Goal: Task Accomplishment & Management: Use online tool/utility

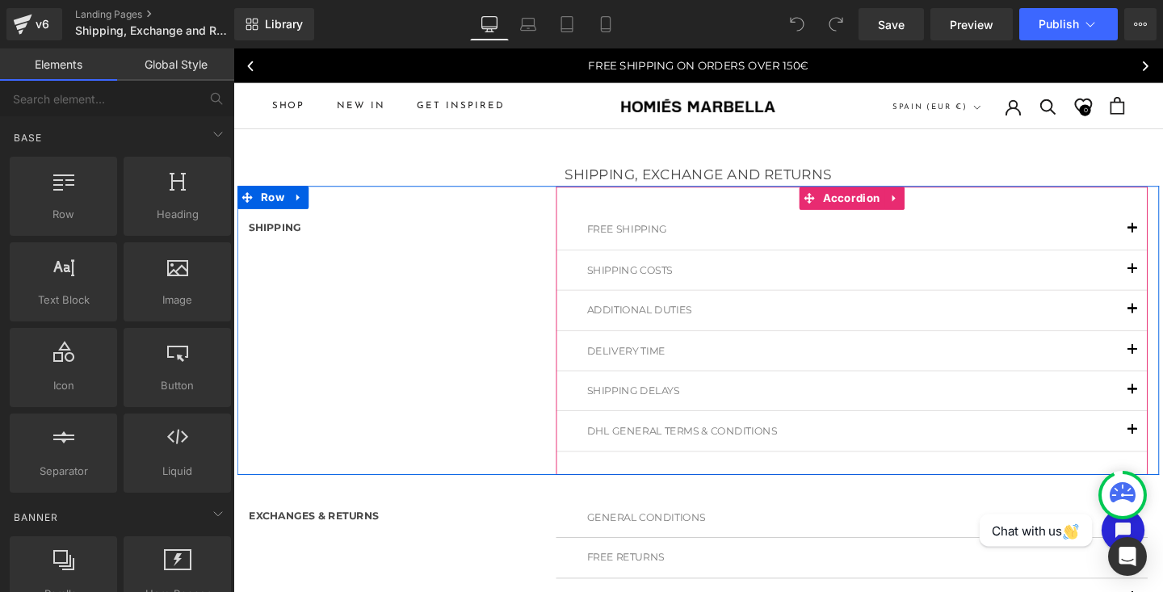
click at [1163, 234] on button "button" at bounding box center [1179, 238] width 32 height 41
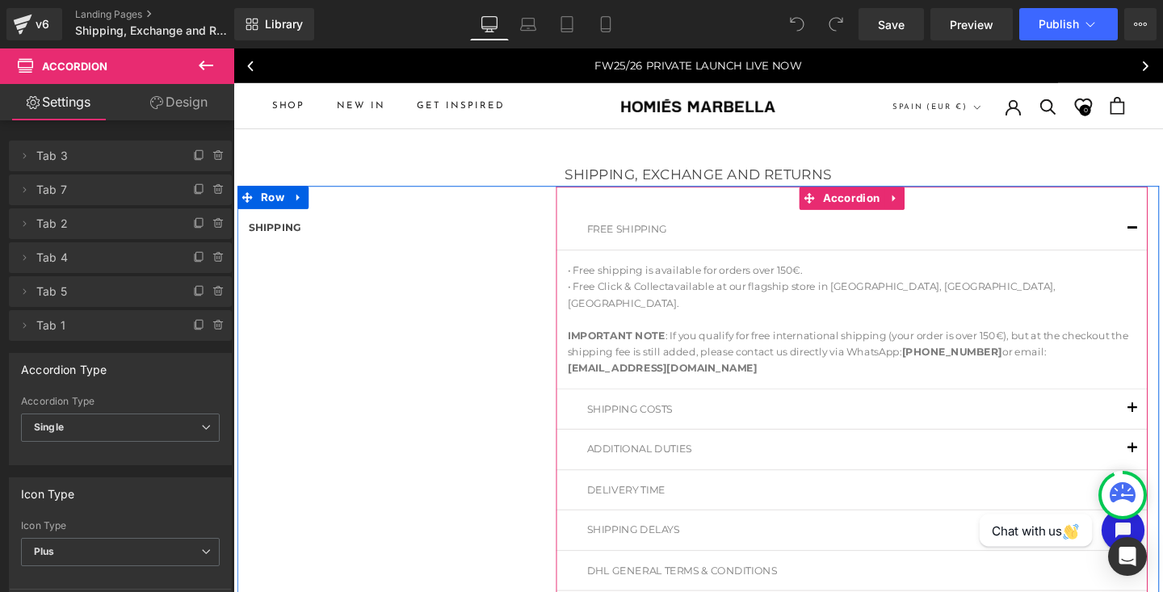
click at [1163, 242] on span "button" at bounding box center [1179, 242] width 0 height 0
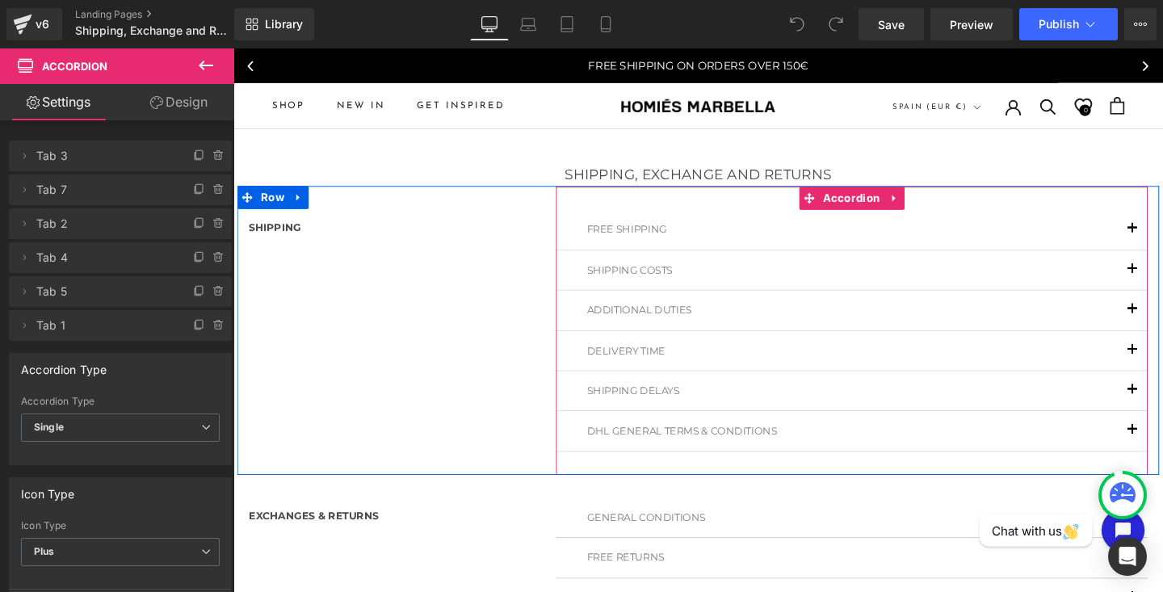
click at [1163, 285] on span "button" at bounding box center [1179, 285] width 0 height 0
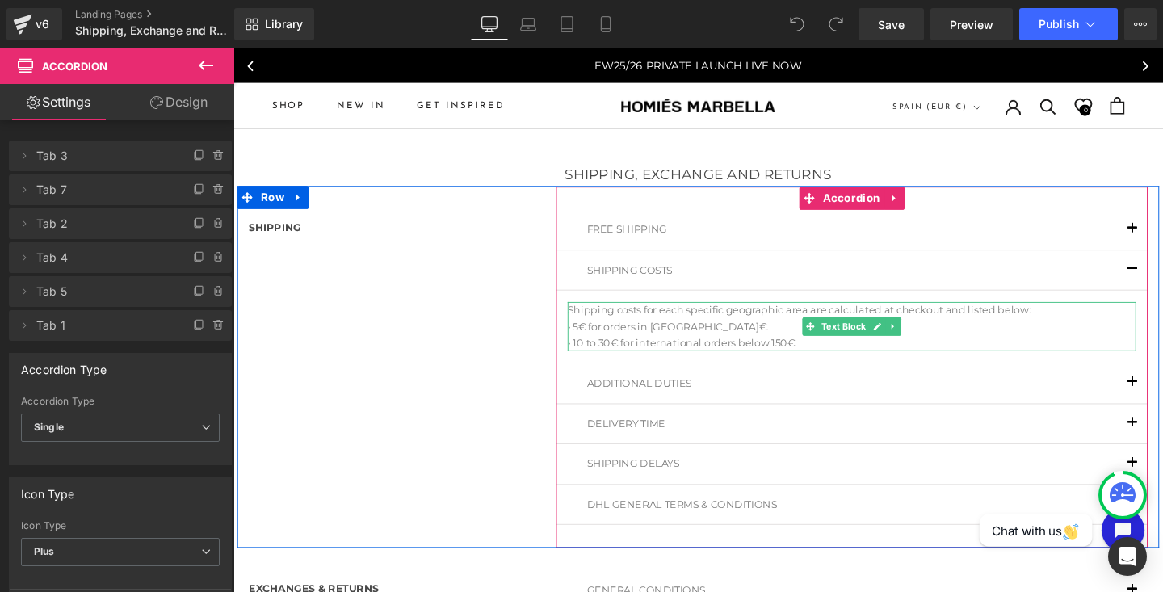
click at [711, 337] on p "• 5€ for orders in Spain€." at bounding box center [884, 341] width 598 height 17
click at [705, 342] on p "• 5€ for orders in Spain€." at bounding box center [884, 341] width 598 height 17
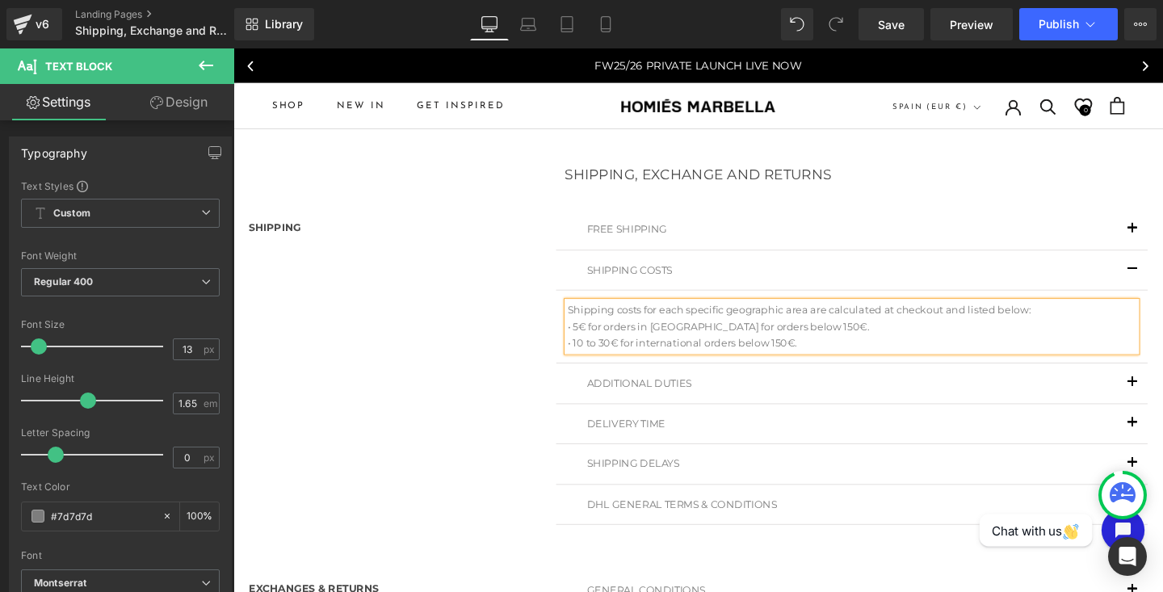
click at [1163, 281] on button "button" at bounding box center [1179, 281] width 32 height 41
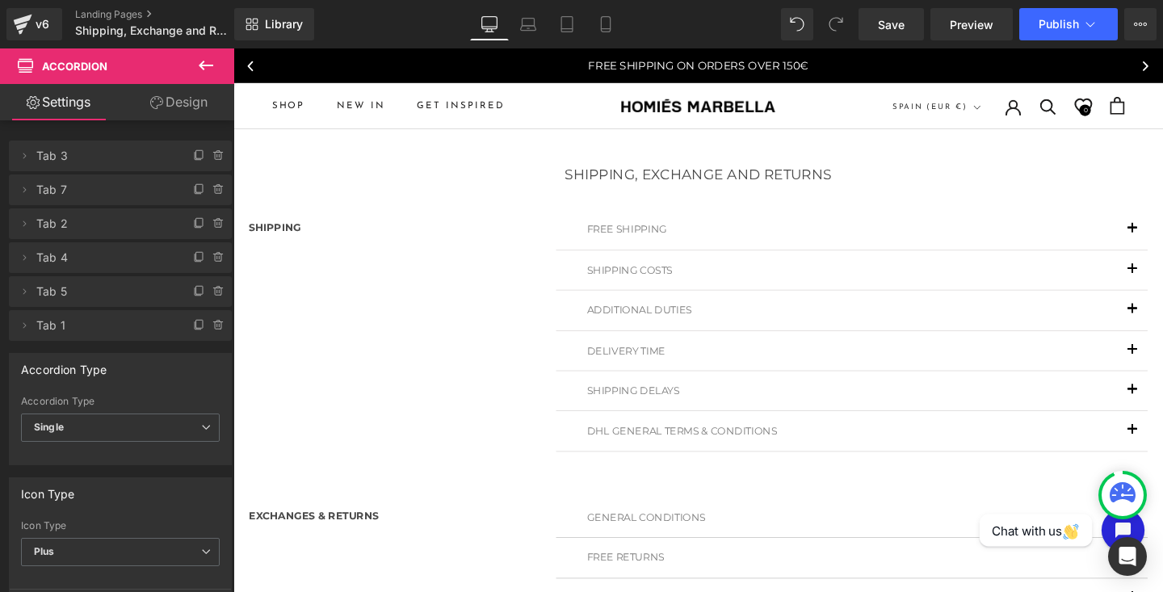
click at [1163, 323] on button "button" at bounding box center [1179, 323] width 32 height 41
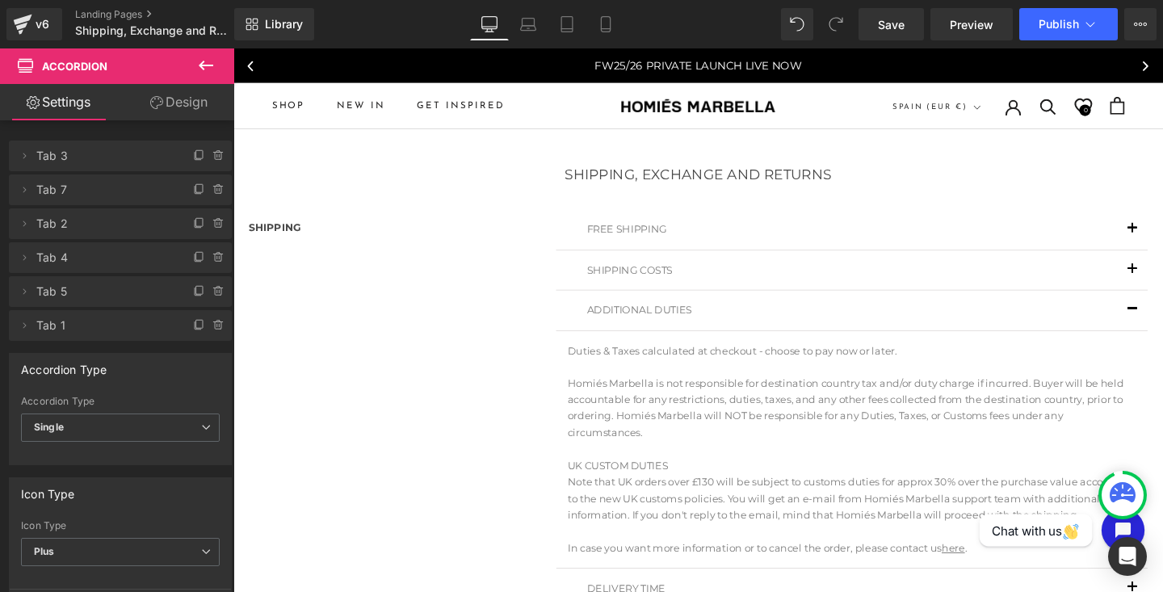
click at [1163, 327] on span "button" at bounding box center [1179, 327] width 0 height 0
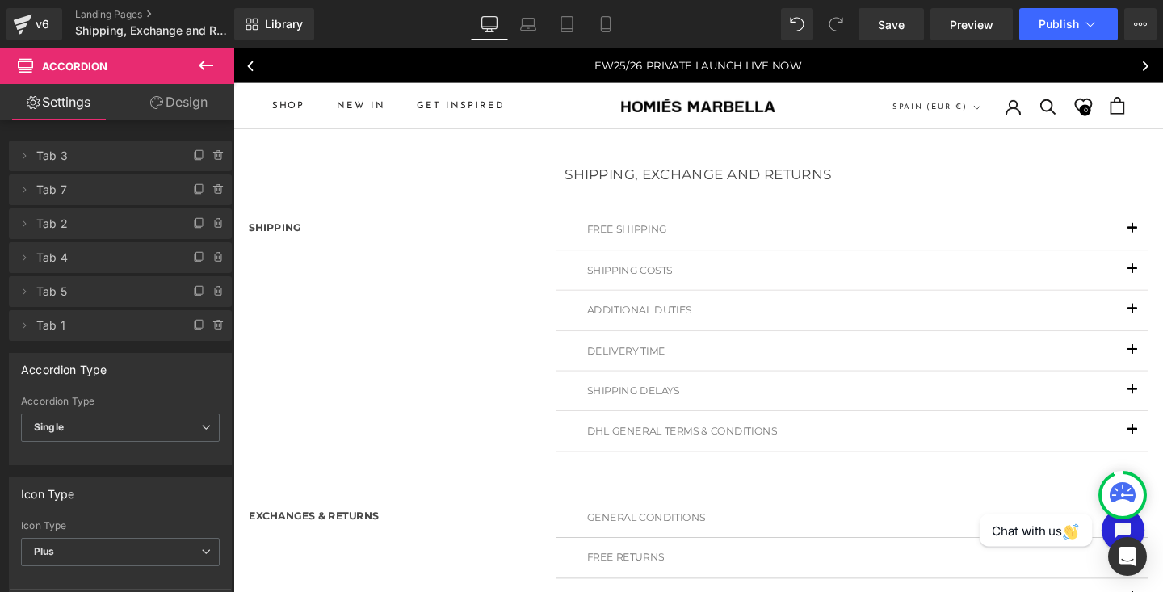
click at [1163, 361] on button "button" at bounding box center [1179, 366] width 32 height 41
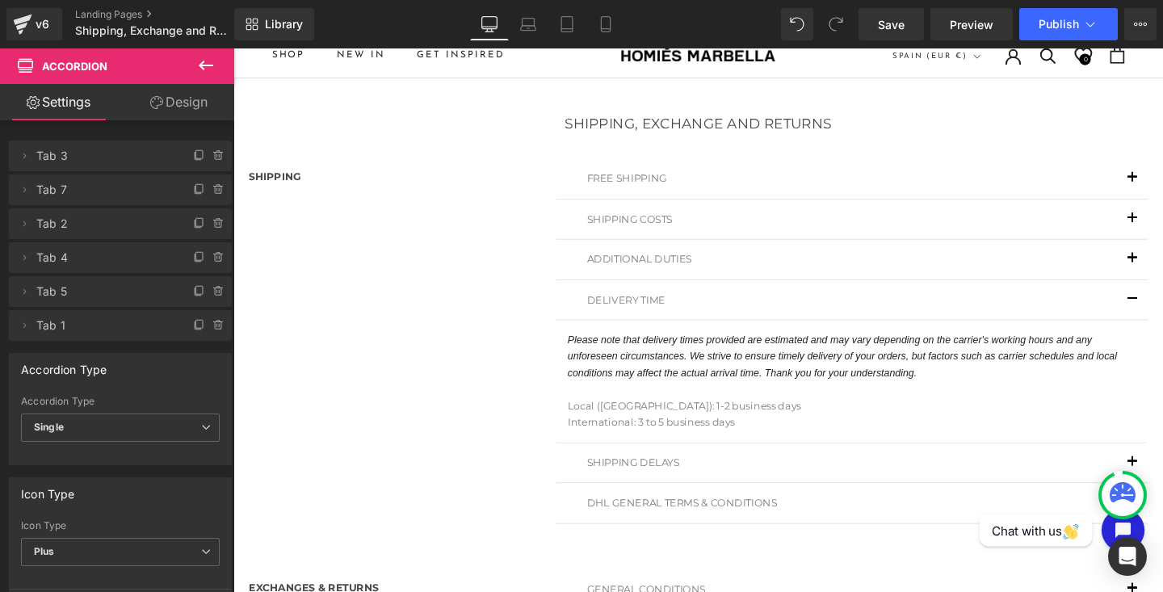
scroll to position [54, 0]
click at [1163, 316] on span "button" at bounding box center [1179, 316] width 0 height 0
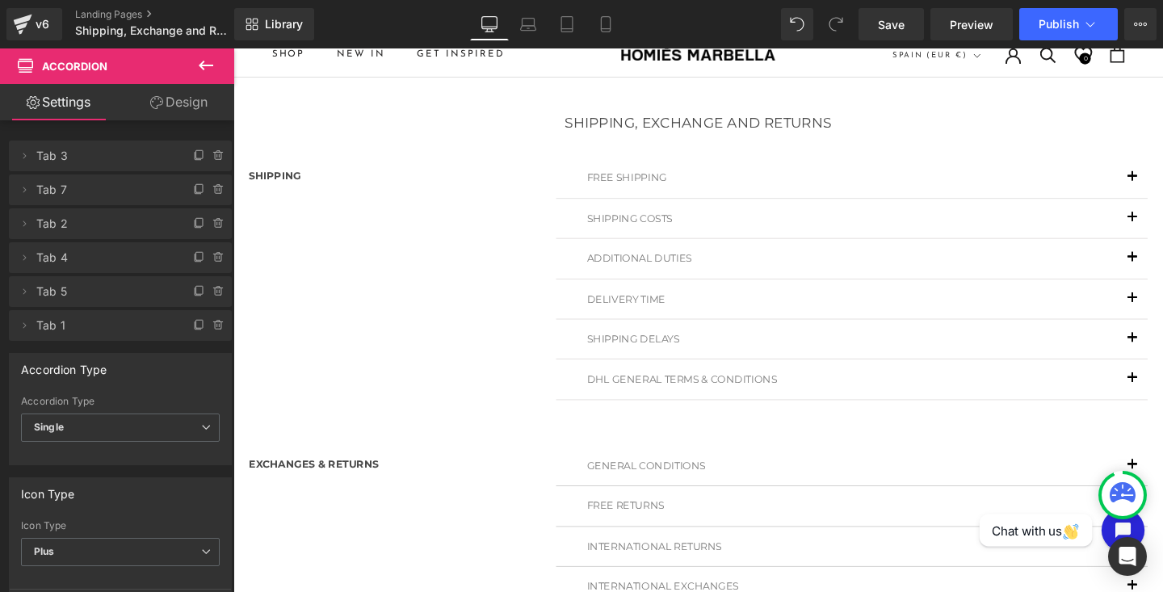
click at [1163, 303] on button "button" at bounding box center [1179, 312] width 32 height 41
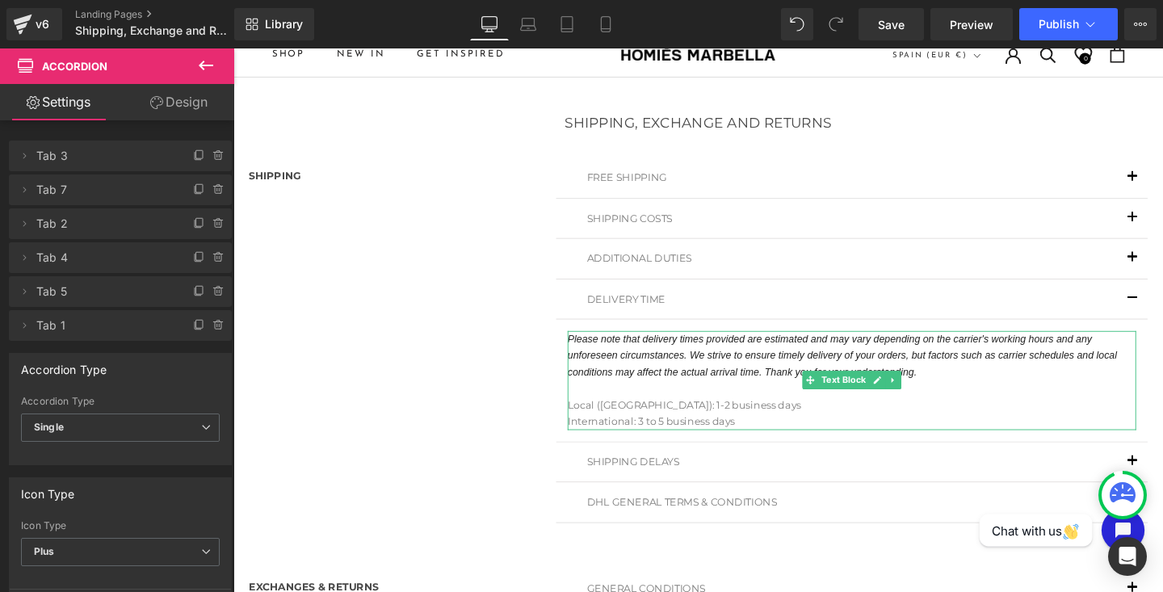
click at [664, 426] on p "Local ([GEOGRAPHIC_DATA]): 1-2 business days" at bounding box center [884, 423] width 598 height 17
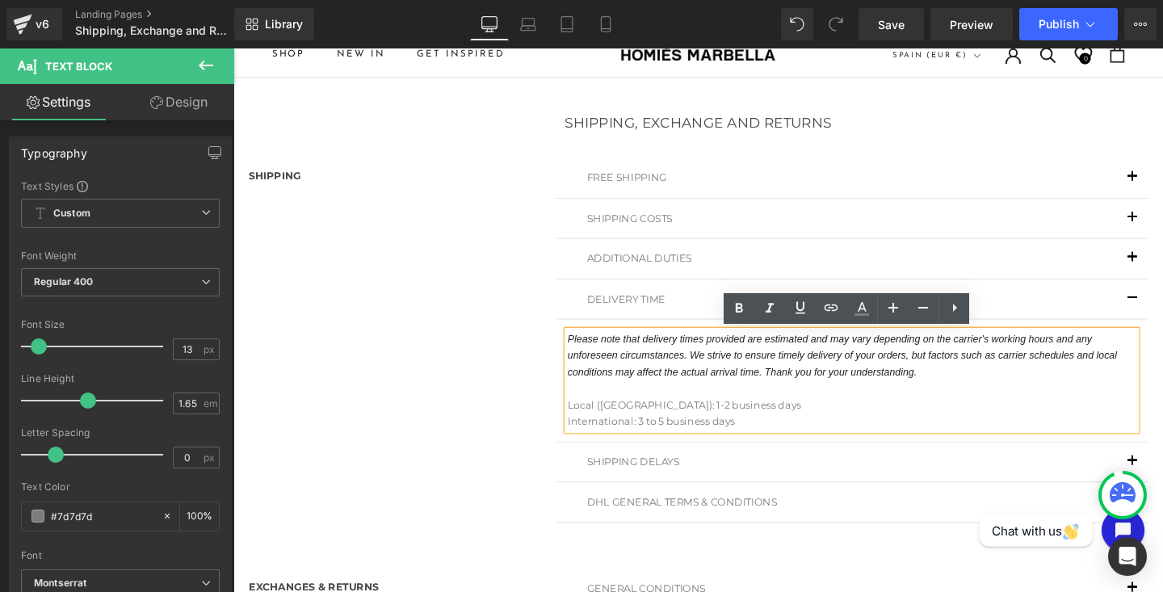
click at [665, 422] on p "Local ([GEOGRAPHIC_DATA]): 1-2 business days" at bounding box center [884, 423] width 598 height 17
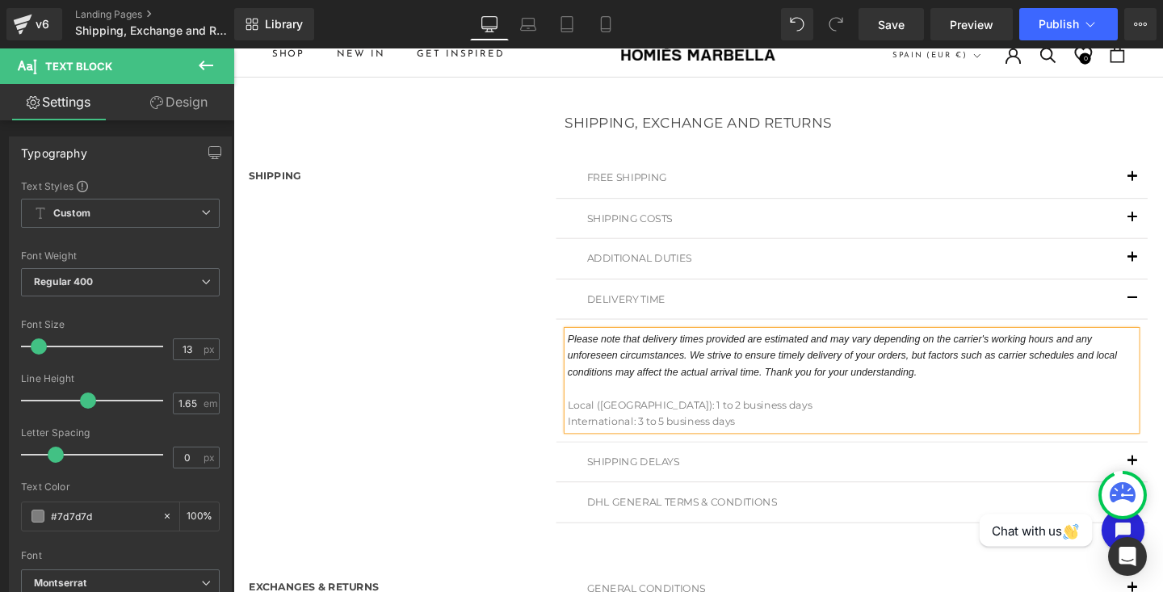
click at [1163, 316] on span "button" at bounding box center [1179, 316] width 0 height 0
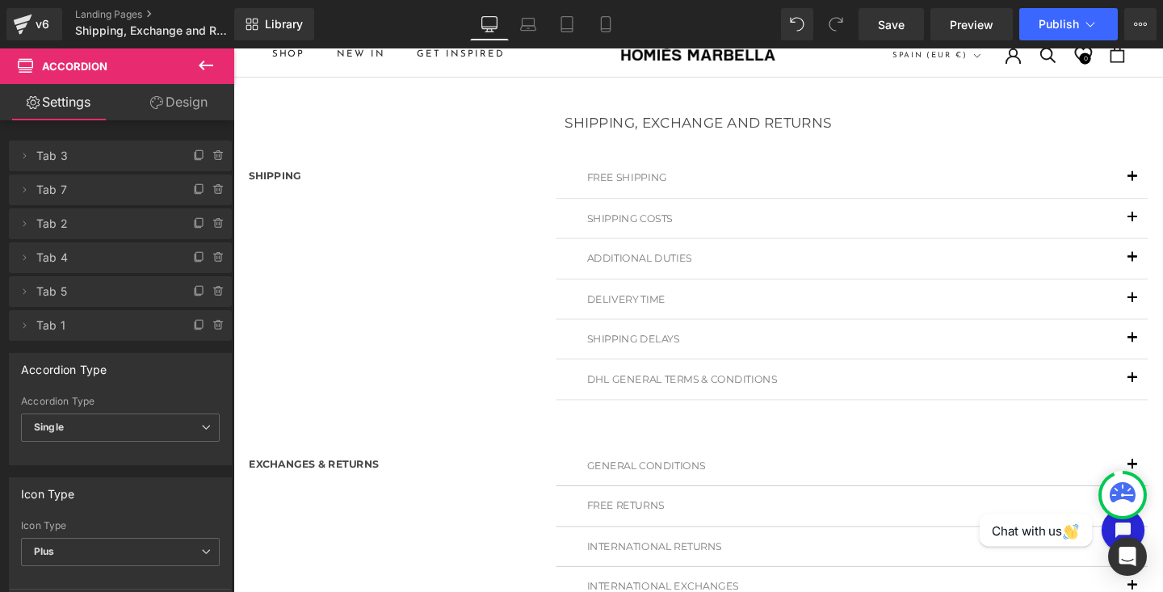
click at [1163, 358] on span "button" at bounding box center [1179, 358] width 0 height 0
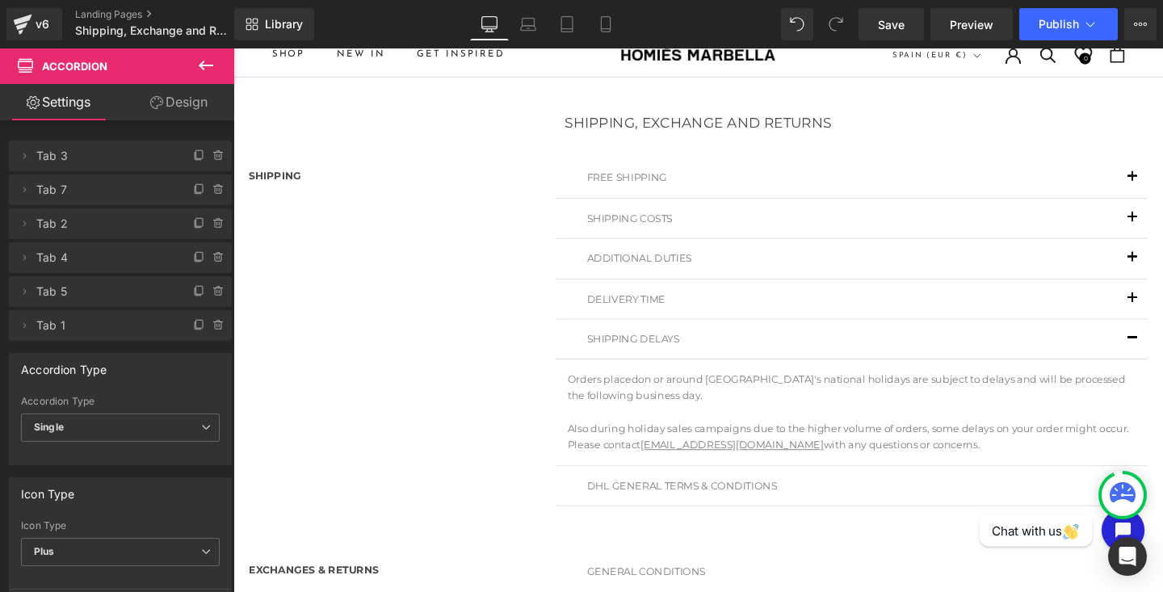
click at [1163, 354] on button "button" at bounding box center [1179, 354] width 32 height 41
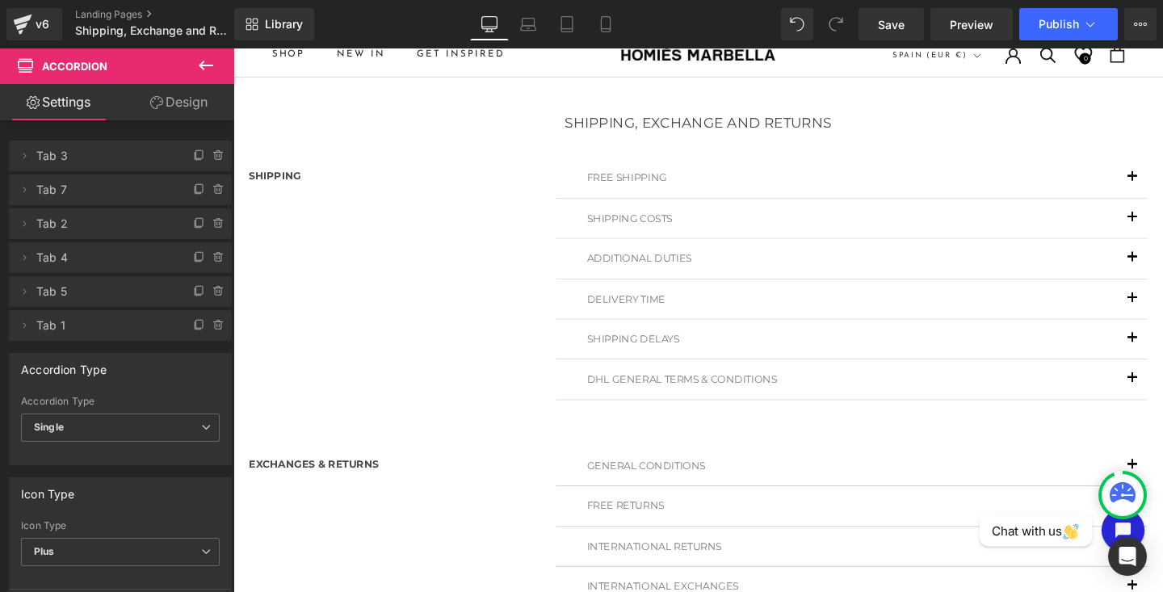
click at [1163, 383] on button "button" at bounding box center [1179, 396] width 32 height 41
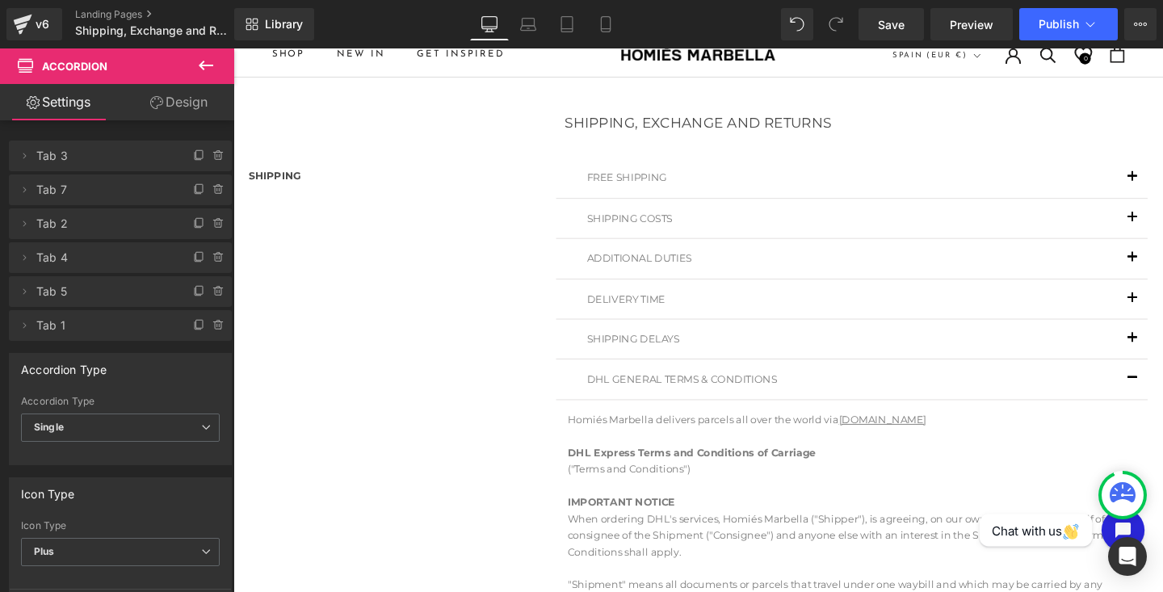
click at [1163, 386] on button "button" at bounding box center [1179, 396] width 32 height 41
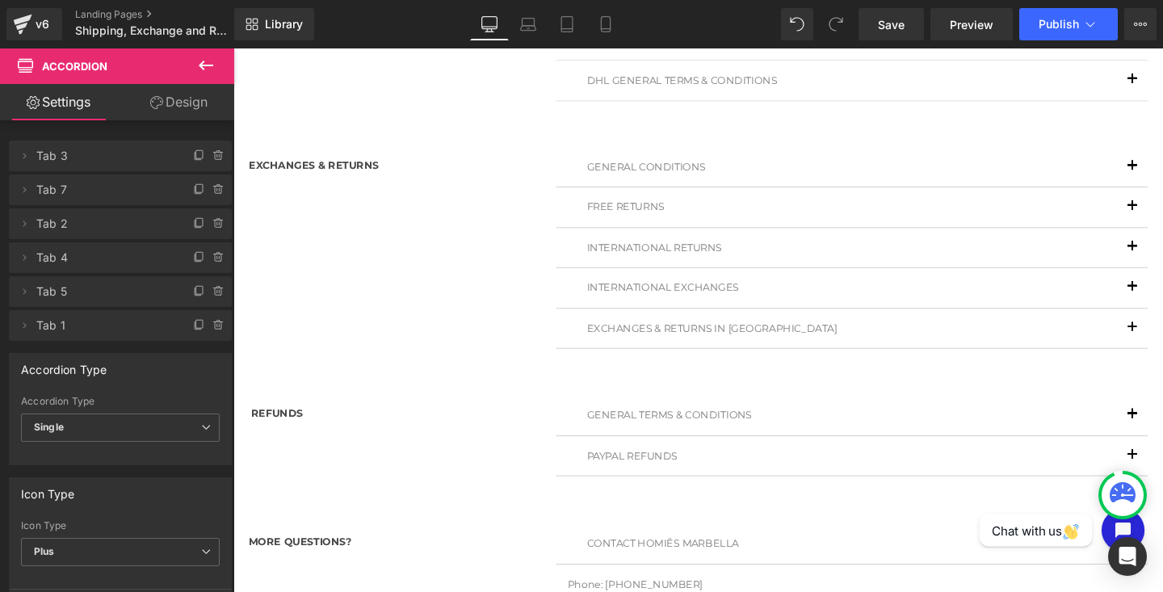
scroll to position [364, 0]
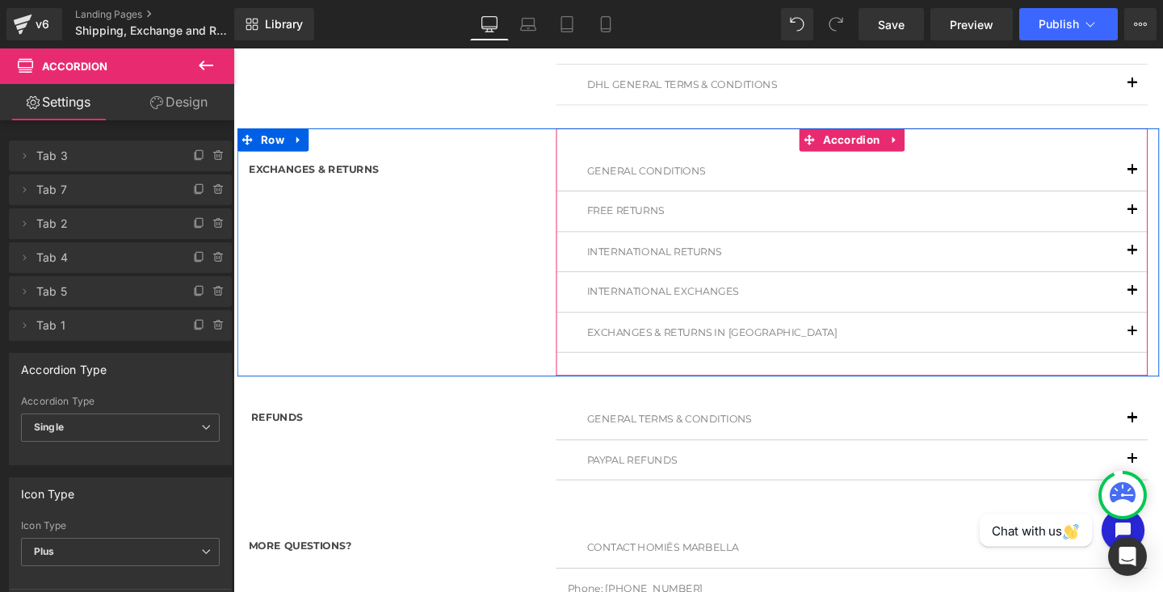
click at [1163, 167] on button "button" at bounding box center [1179, 177] width 32 height 41
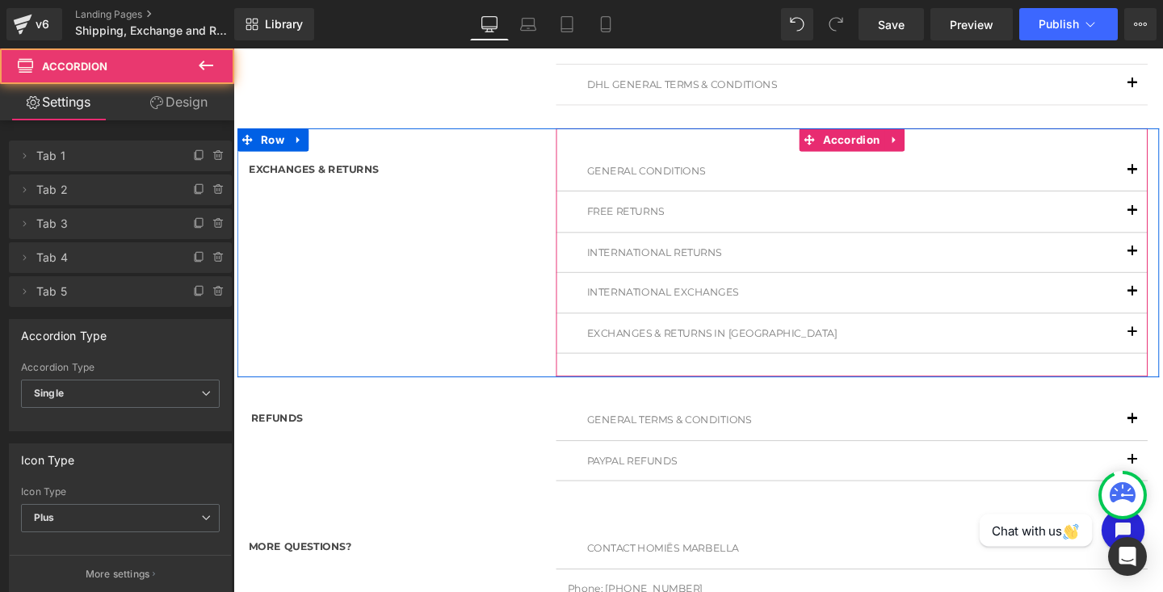
click at [1163, 167] on button "button" at bounding box center [1179, 177] width 32 height 41
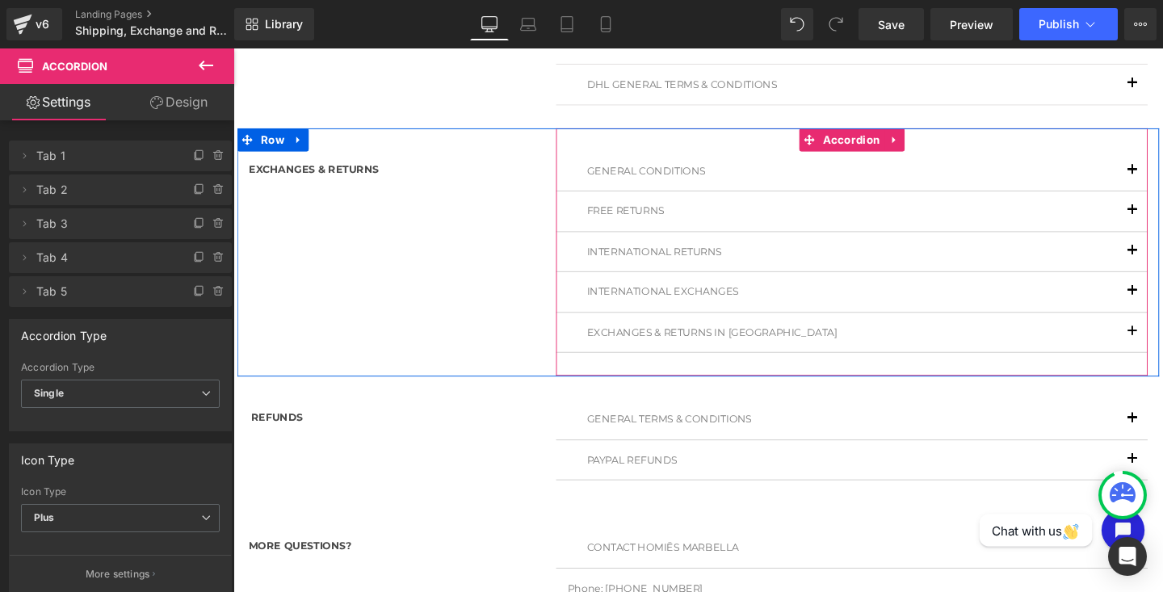
click at [1163, 181] on span "button" at bounding box center [1179, 181] width 0 height 0
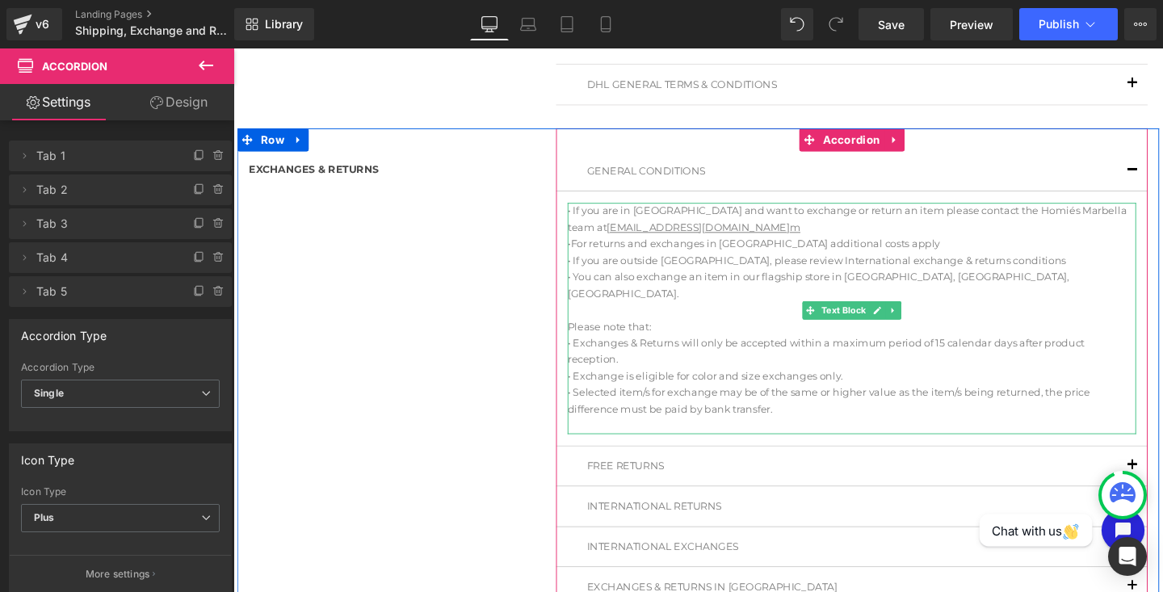
click at [591, 252] on p "• For returns and exchanges in Spain additional costs apply • If you are outsid…" at bounding box center [884, 263] width 598 height 35
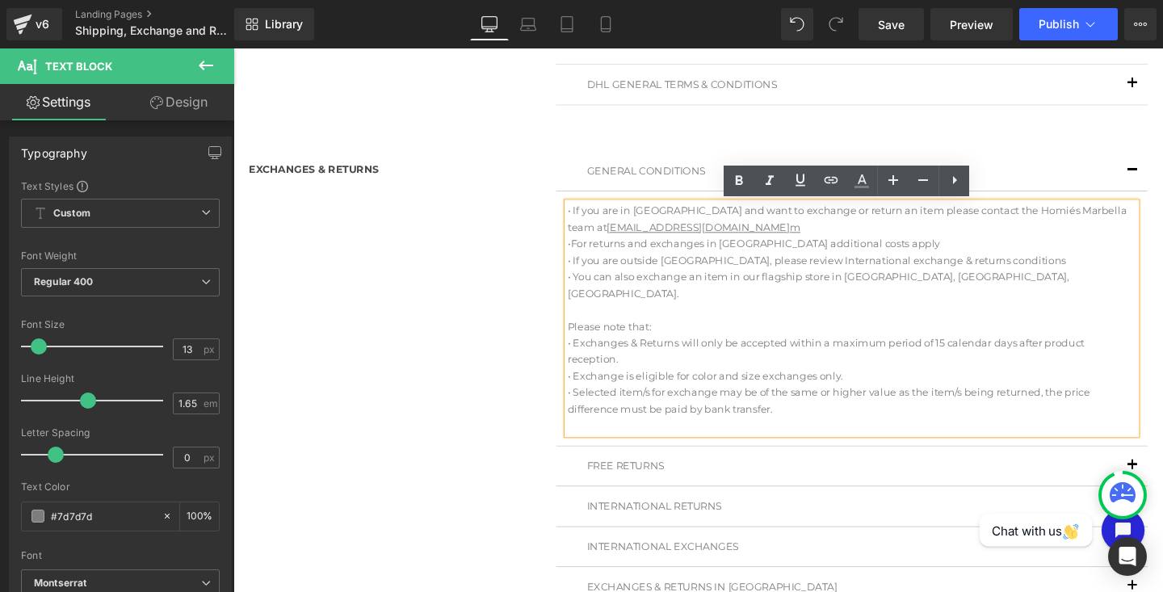
click at [759, 234] on p "• If you are in Spain and want to exchange or return an item please contact the…" at bounding box center [884, 228] width 598 height 35
click at [746, 255] on p "• For returns and exchanges in Spain additional costs apply • If you are outsid…" at bounding box center [884, 263] width 598 height 35
click at [591, 253] on p "• For returns and exchanges in Spain additional costs apply • If you are outsid…" at bounding box center [884, 263] width 598 height 35
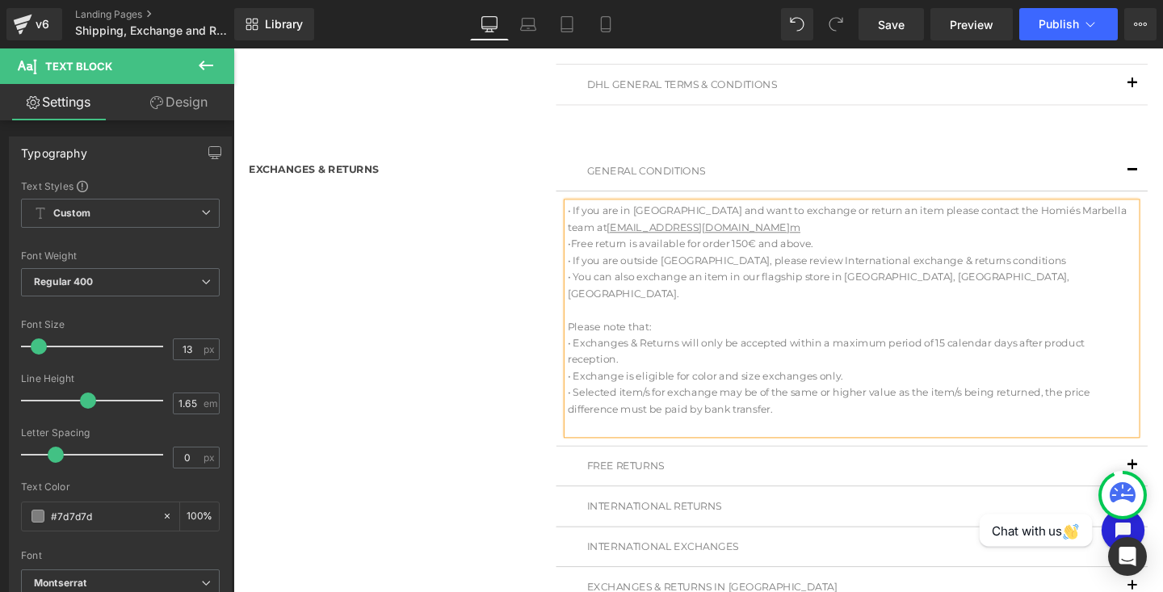
click at [1038, 271] on p "• Free return is available for order 150€ and above. • If you are outside Spain…" at bounding box center [884, 263] width 598 height 35
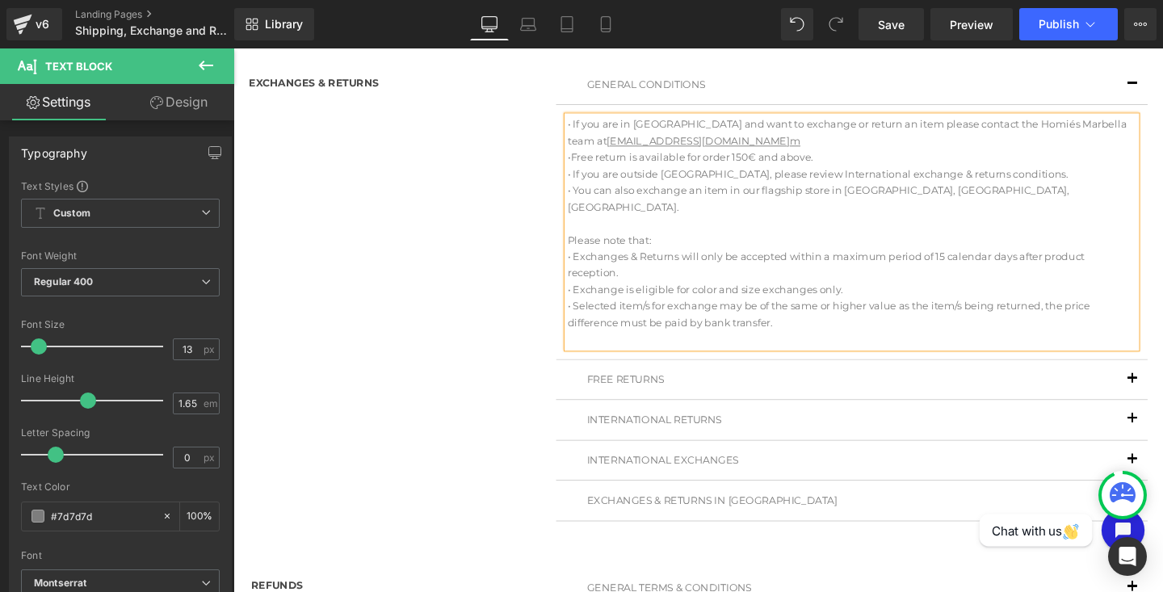
scroll to position [468, 0]
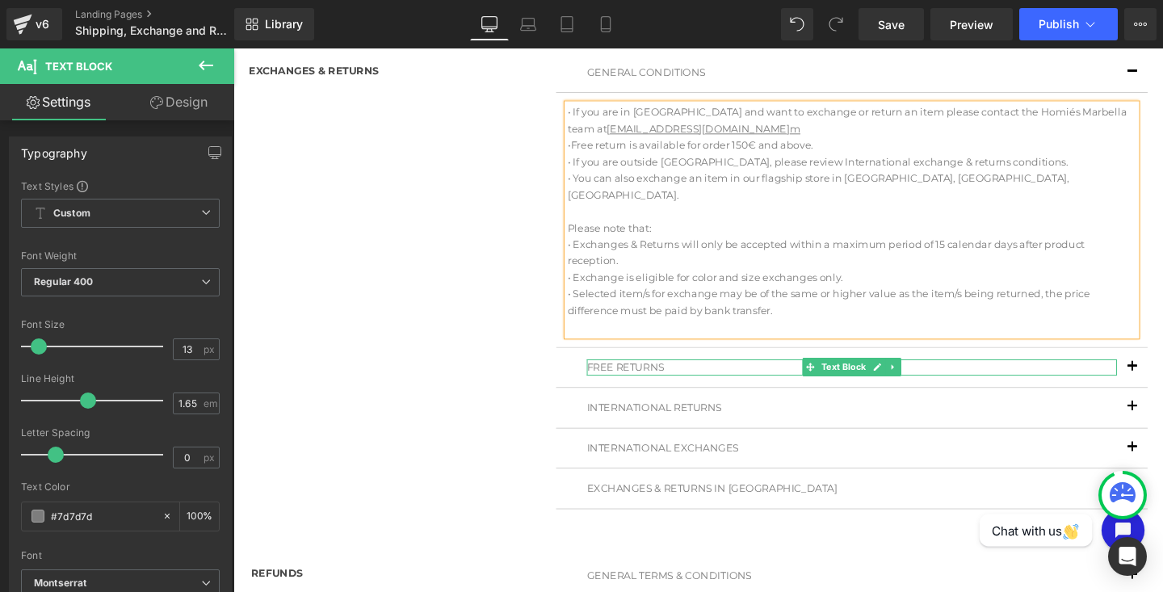
click at [1151, 376] on p "FREE RETURNS" at bounding box center [884, 384] width 558 height 17
click at [1163, 388] on span "button" at bounding box center [1179, 388] width 0 height 0
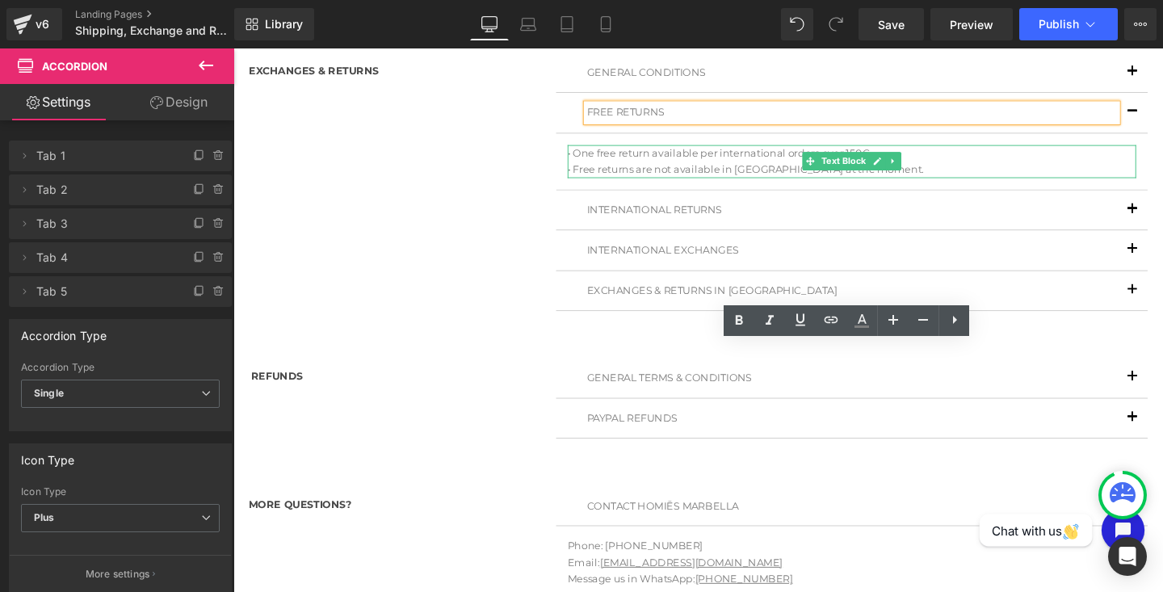
click at [748, 175] on p "• Free returns are not available in Spain at the moment." at bounding box center [884, 175] width 598 height 17
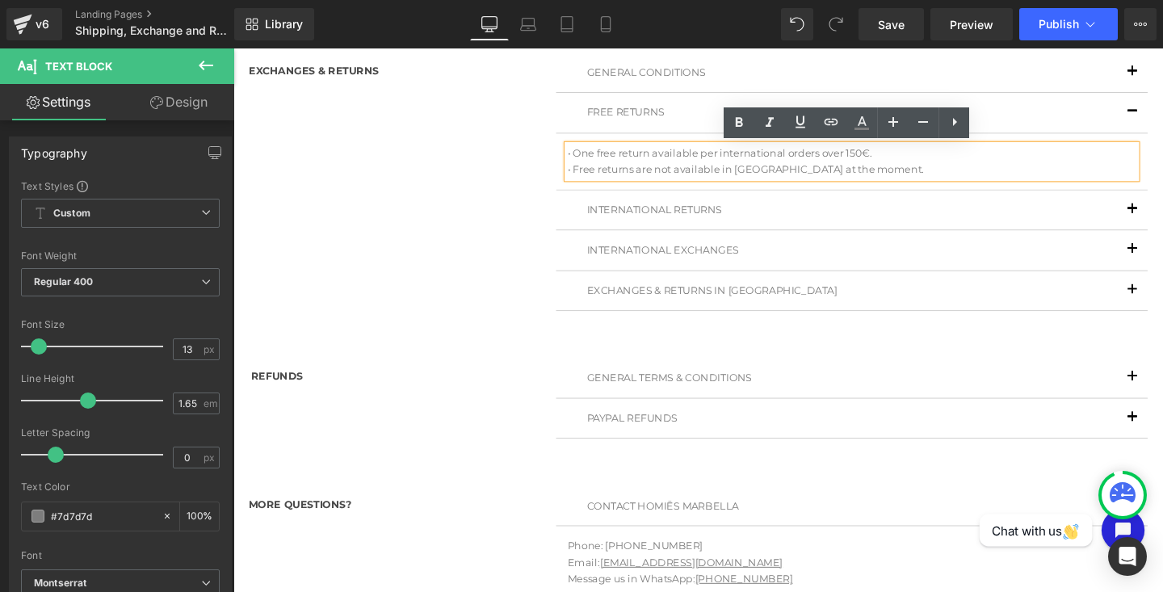
click at [814, 160] on span "• One free return available per international orders over 150€." at bounding box center [745, 158] width 320 height 13
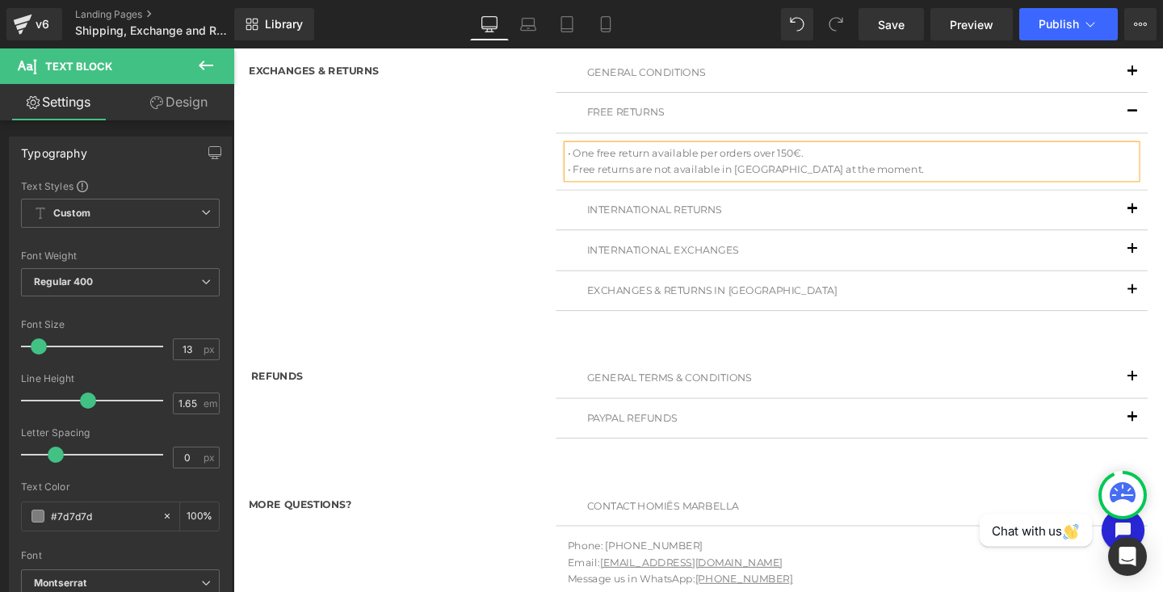
click at [896, 179] on p "• Free returns are not available in Spain at the moment." at bounding box center [884, 175] width 598 height 17
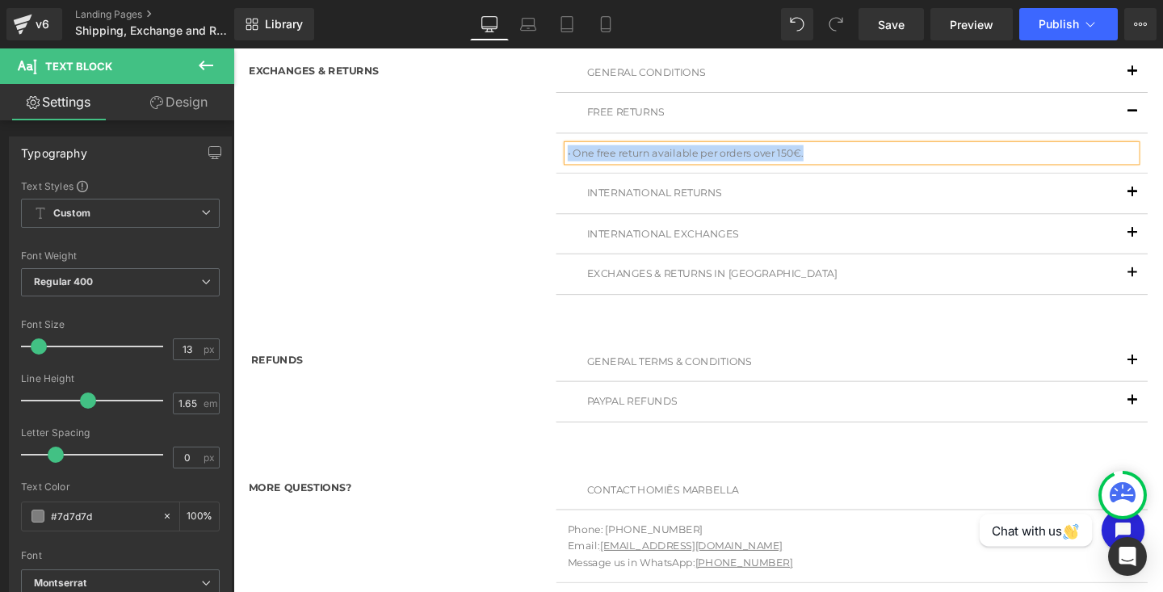
click at [1163, 204] on span "button" at bounding box center [1179, 204] width 0 height 0
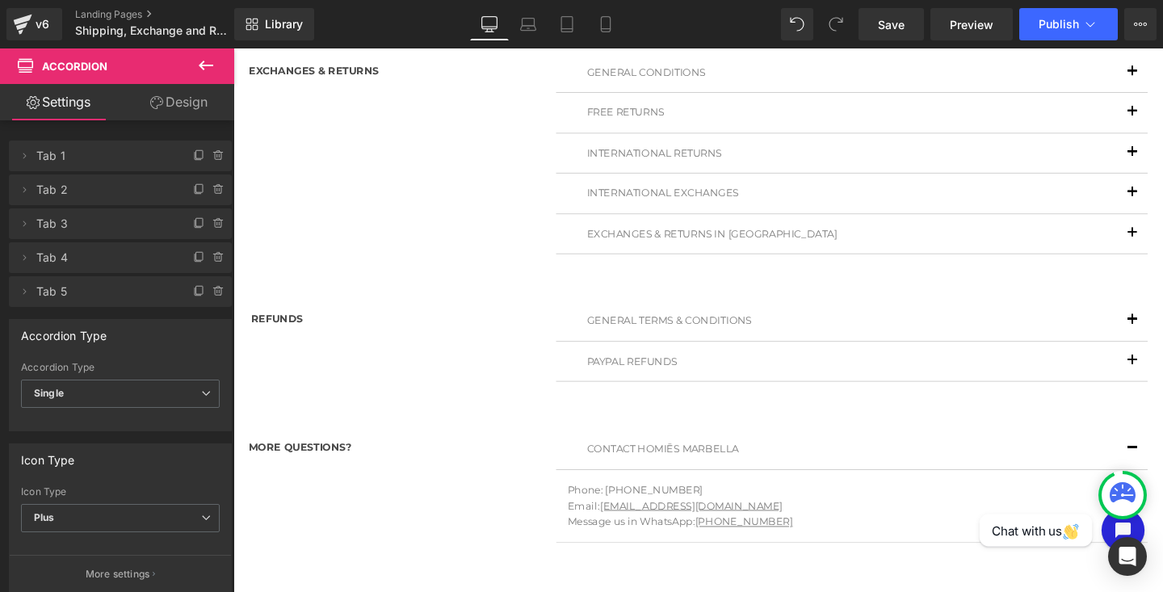
click at [1163, 159] on button "button" at bounding box center [1179, 158] width 32 height 41
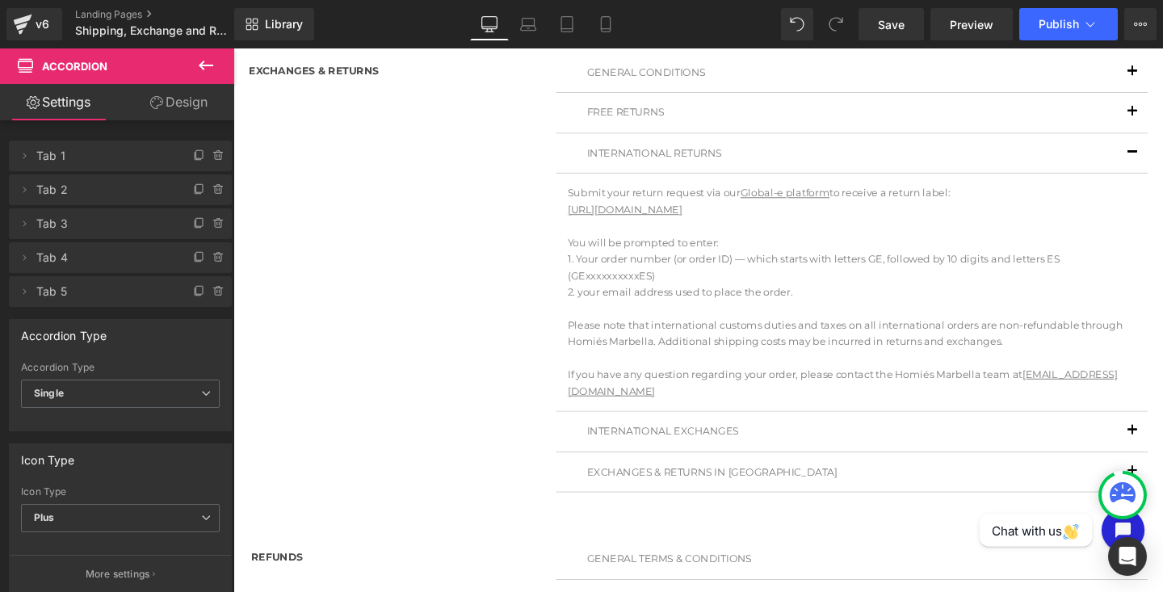
click at [1163, 162] on span "button" at bounding box center [1179, 162] width 0 height 0
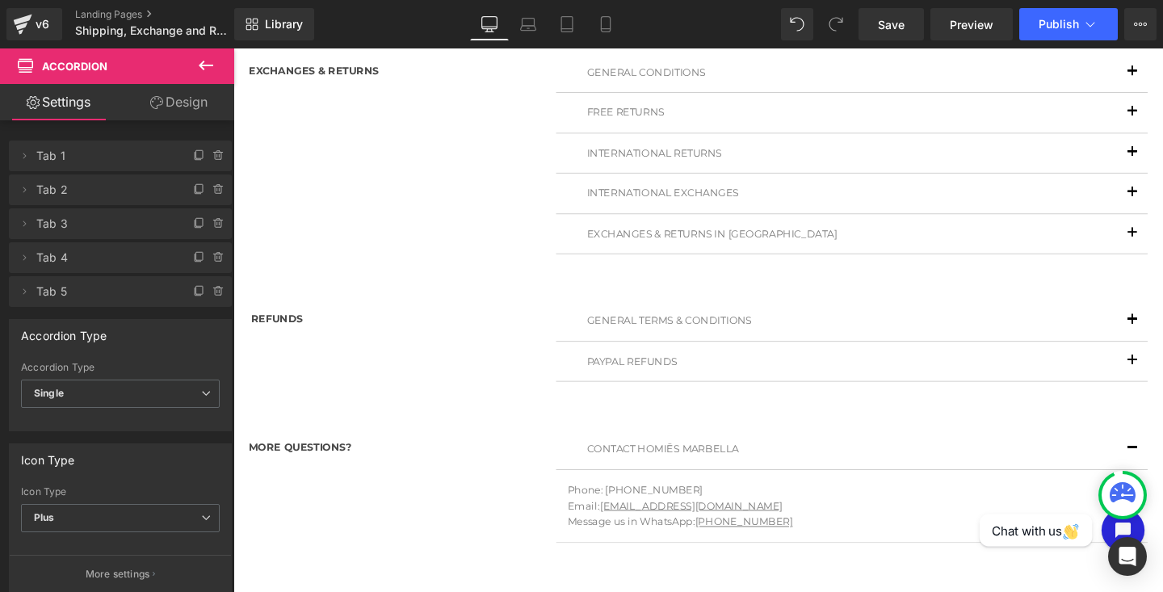
click at [1163, 204] on span "button" at bounding box center [1179, 204] width 0 height 0
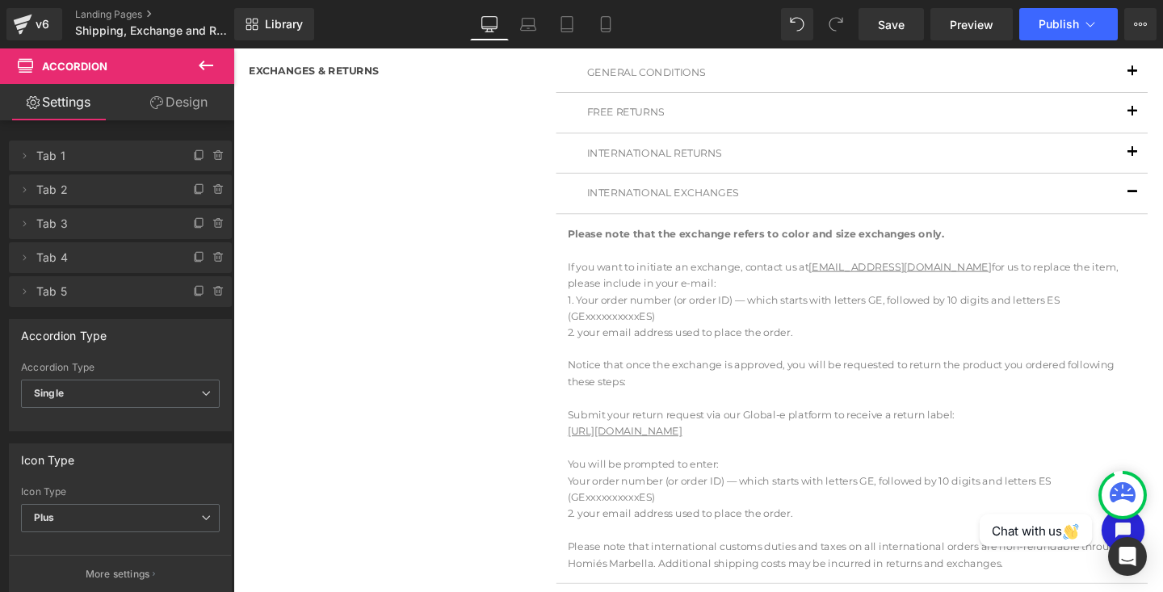
click at [1163, 202] on button "button" at bounding box center [1179, 200] width 32 height 41
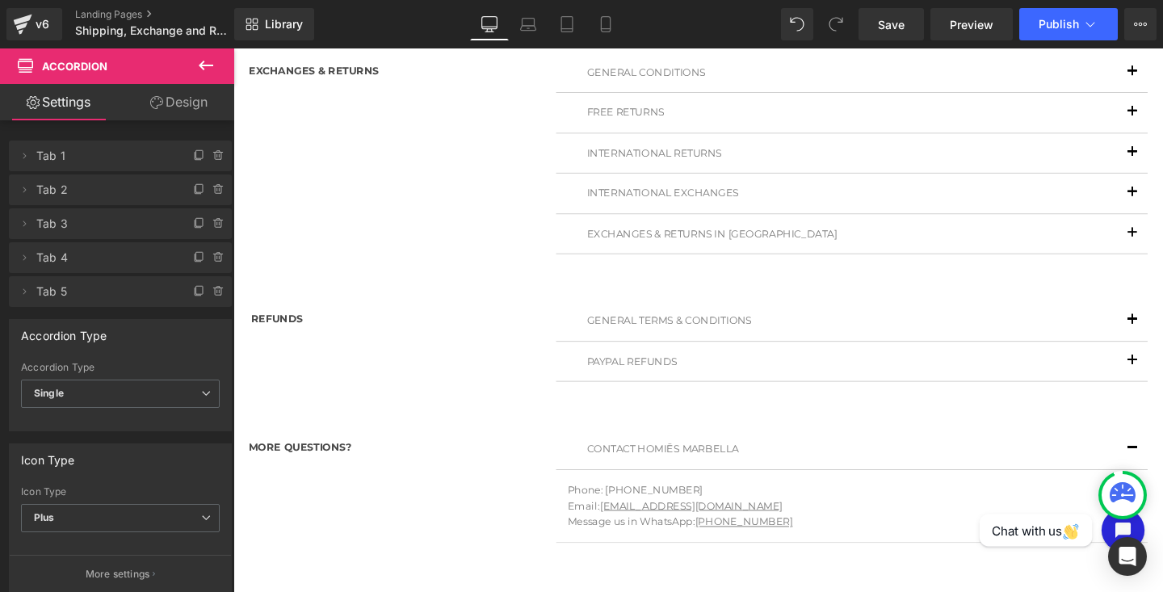
click at [1163, 247] on span "button" at bounding box center [1179, 247] width 0 height 0
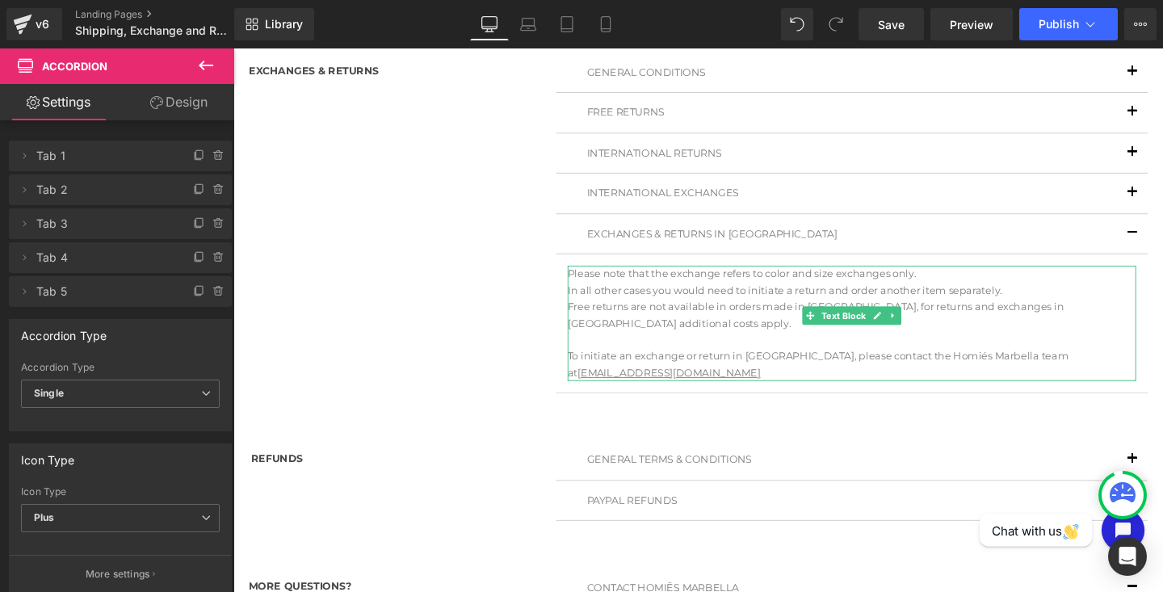
click at [1041, 301] on span "In all other cases you would need to initiate a return and order another item s…" at bounding box center [813, 303] width 457 height 13
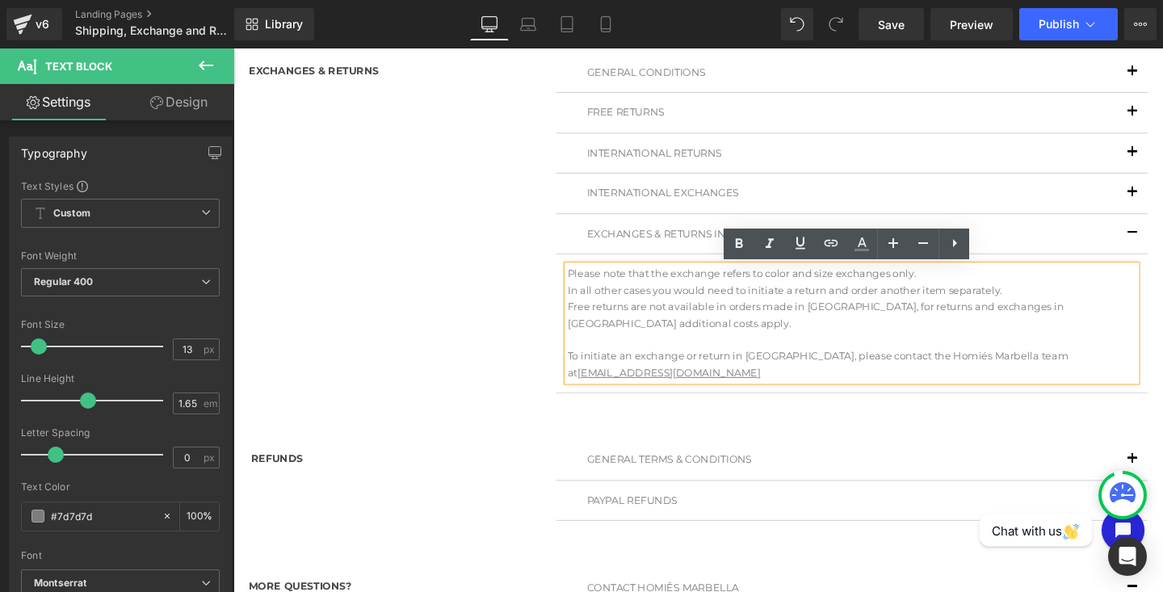
click at [1048, 305] on p "In all other cases you would need to initiate a return and order another item s…" at bounding box center [884, 321] width 598 height 52
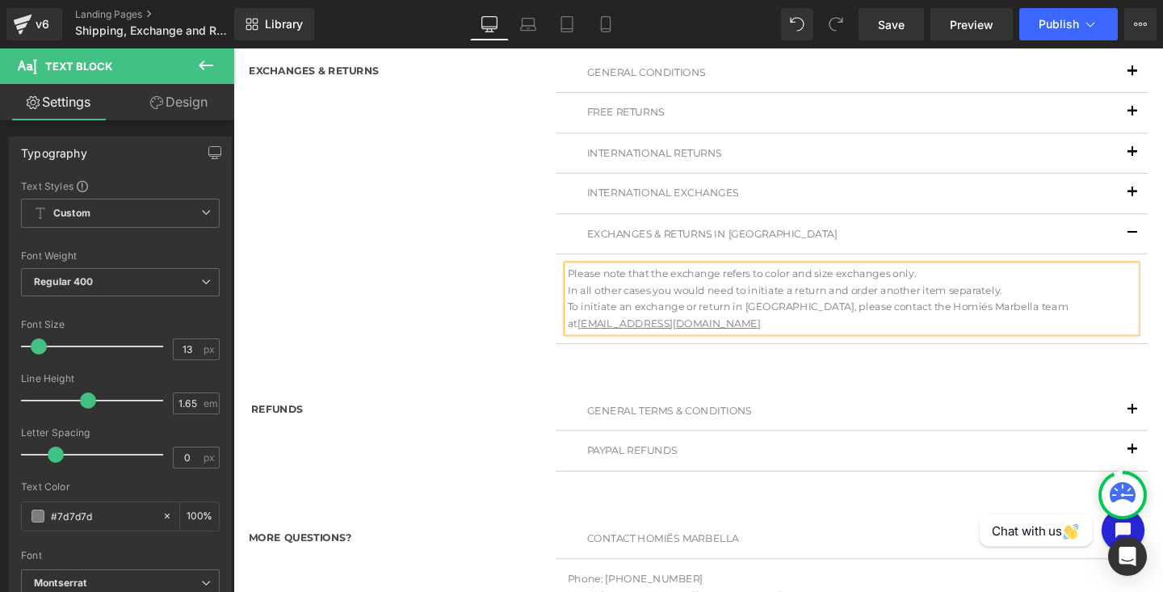
click at [1163, 66] on button "button" at bounding box center [1179, 73] width 32 height 41
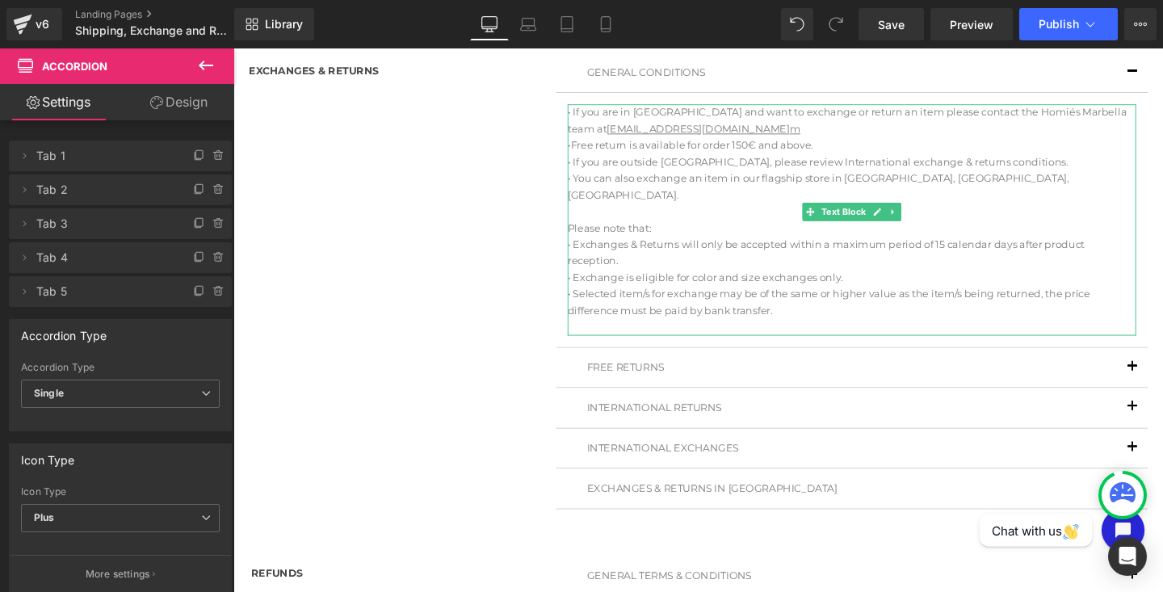
click at [591, 149] on p "• Free return is available for order 150€ and above. • If you are outside Spain…" at bounding box center [884, 159] width 598 height 35
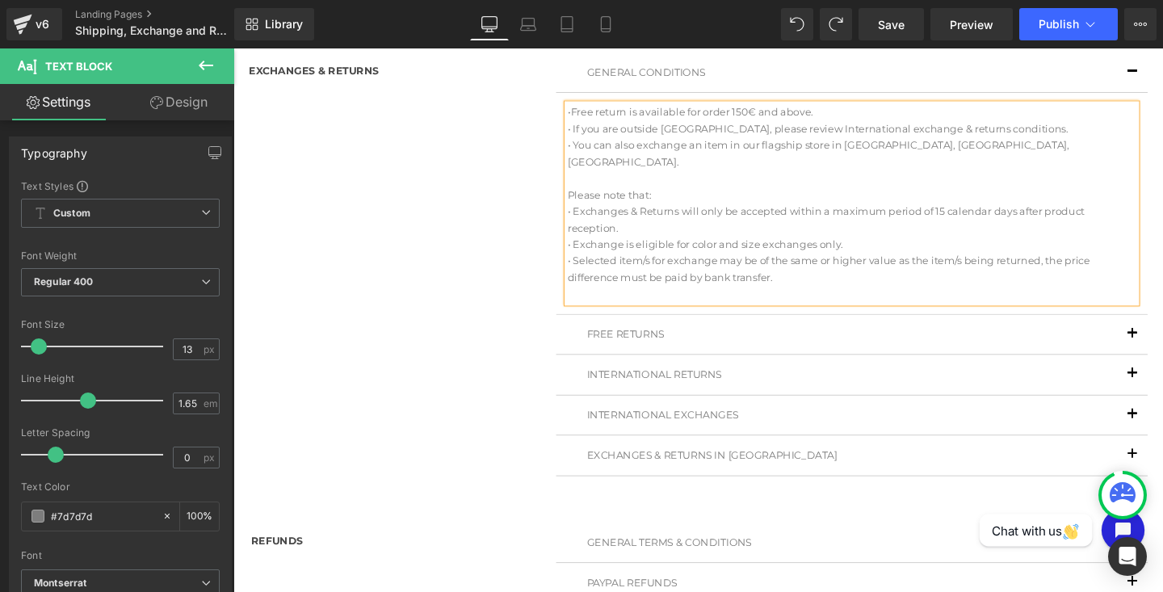
click at [585, 212] on p "• Exchanges & Returns will only be accepted within a maximum period of 15 calen…" at bounding box center [884, 229] width 598 height 35
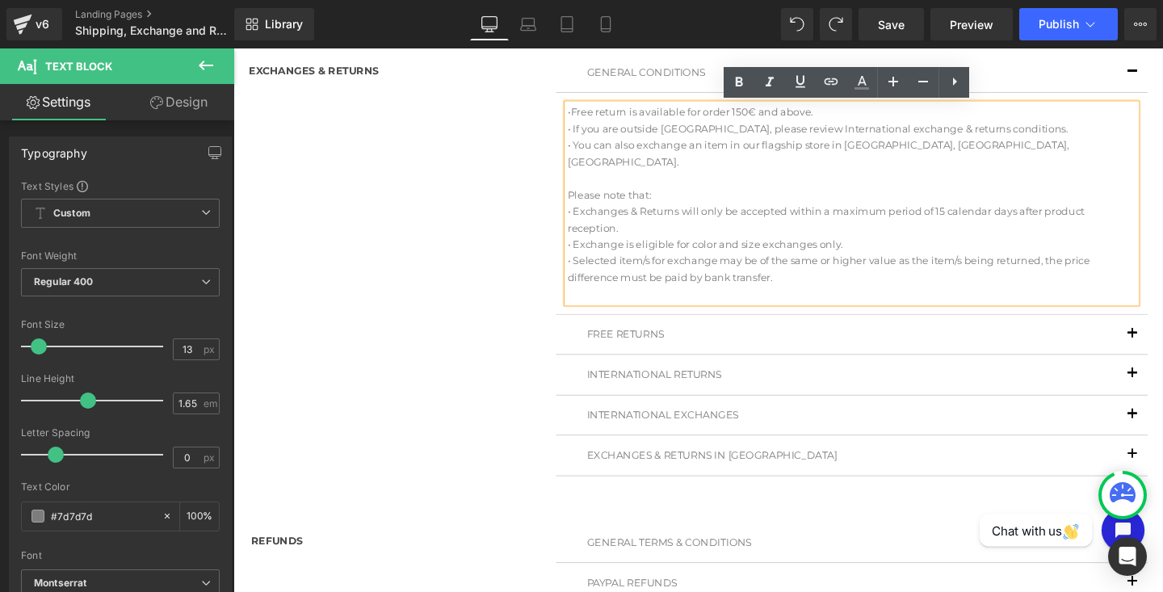
click at [588, 177] on p at bounding box center [884, 185] width 598 height 17
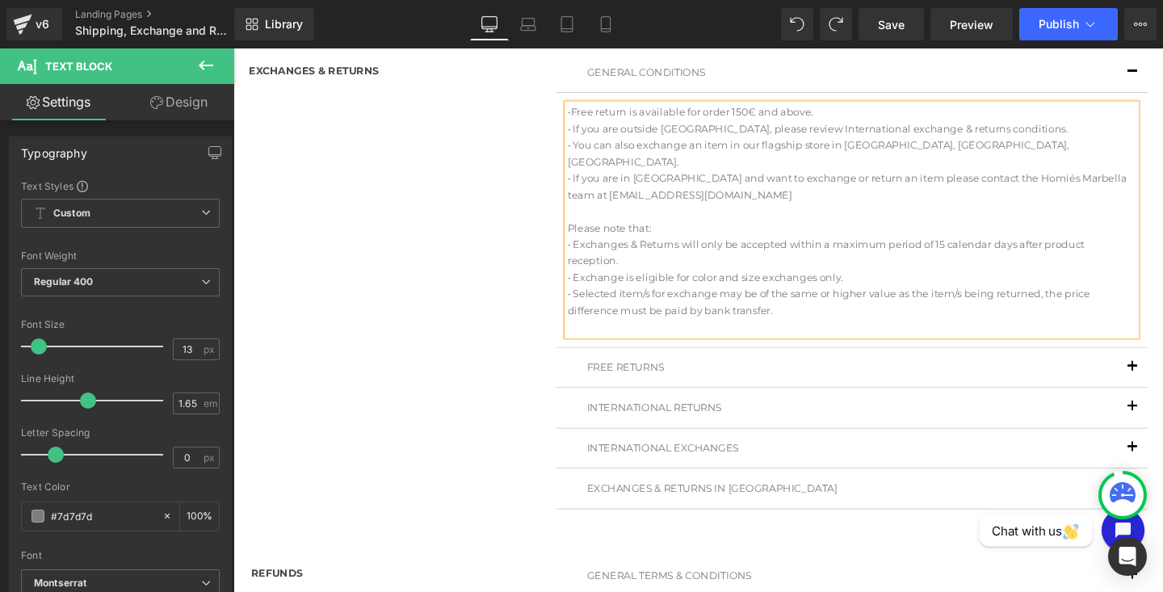
click at [585, 167] on div "• Free return is available for order 150€ and above. • If you are outside Spain…" at bounding box center [884, 228] width 598 height 242
click at [585, 177] on p "• If you are in Spain and want to exchange or return an item please contact the…" at bounding box center [884, 194] width 598 height 35
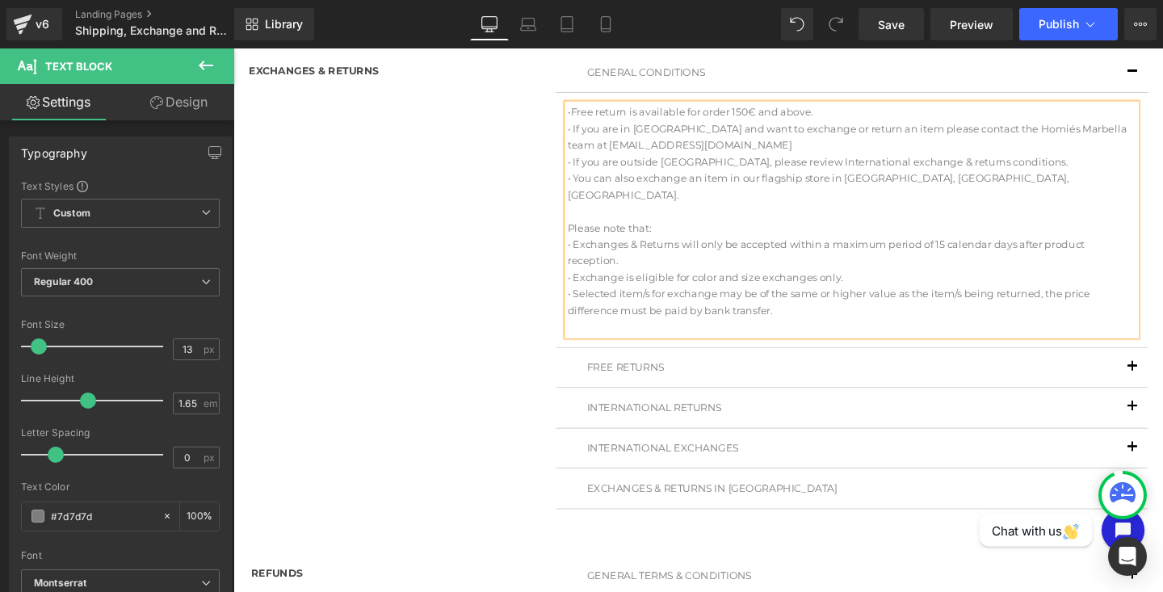
click at [1023, 168] on span "• If you are outside Spain, please review International exchange & returns cond…" at bounding box center [848, 168] width 527 height 13
click at [667, 212] on p at bounding box center [884, 220] width 598 height 17
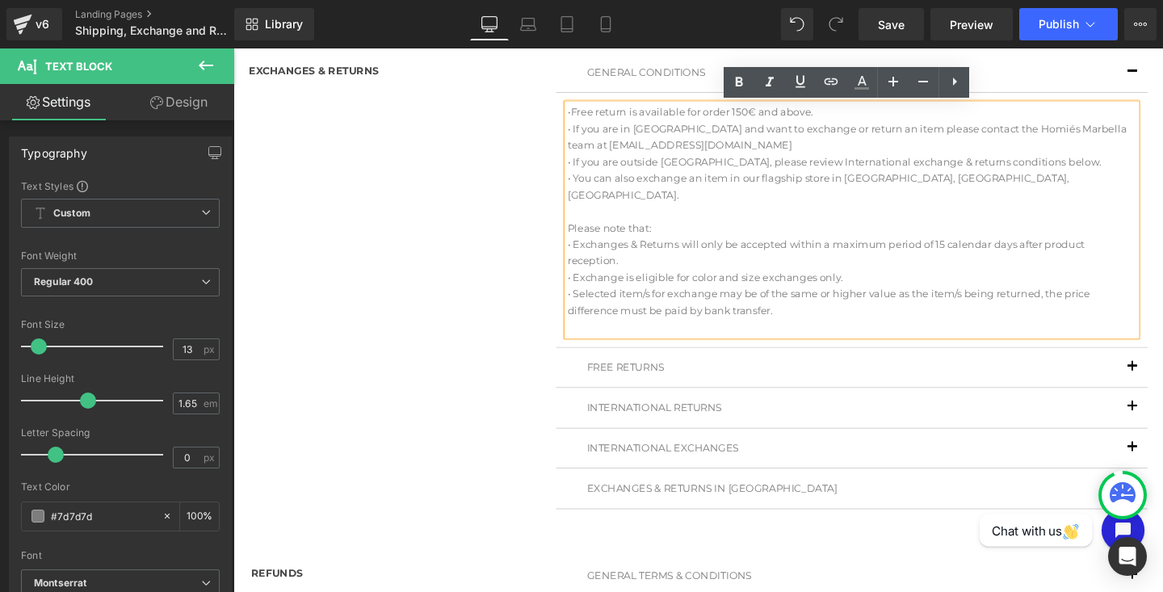
click at [609, 333] on p at bounding box center [884, 341] width 598 height 17
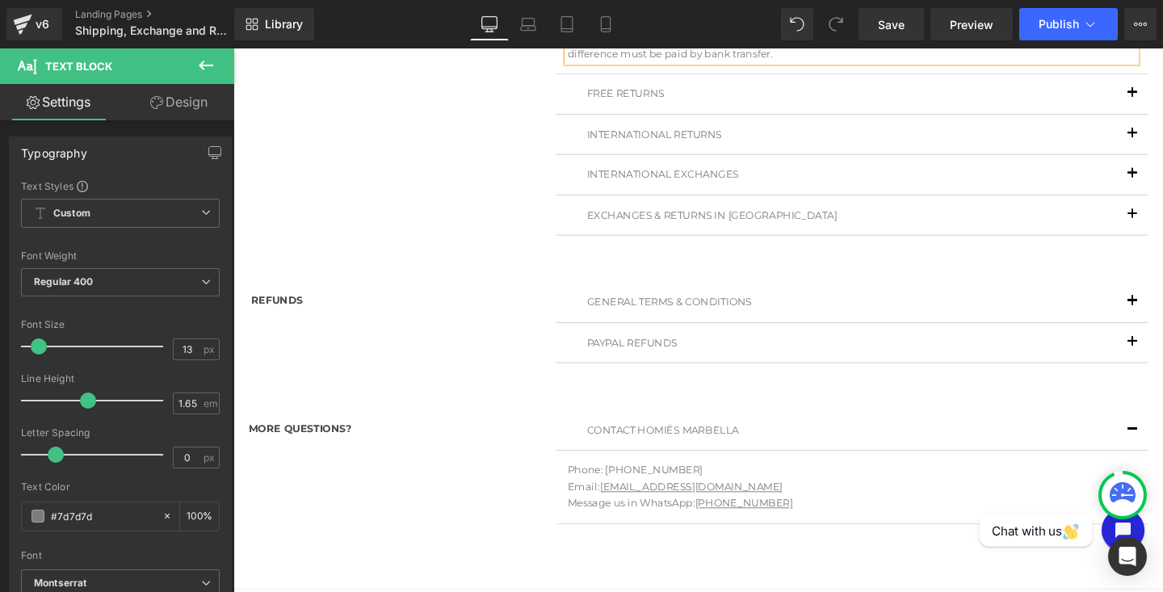
scroll to position [747, 0]
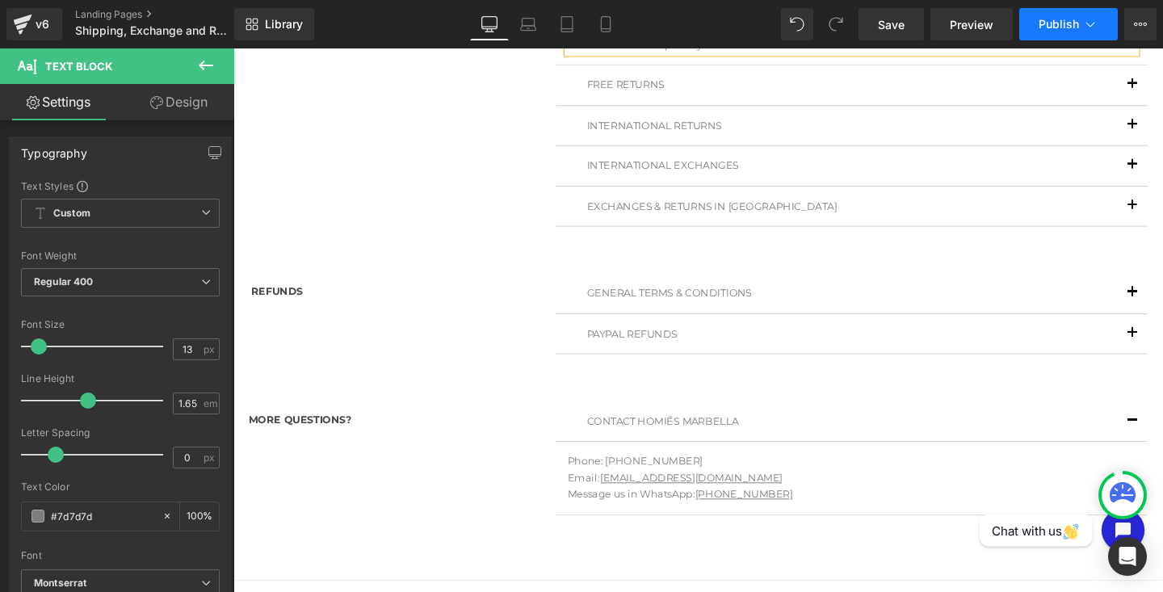
click at [1086, 20] on icon at bounding box center [1091, 24] width 16 height 16
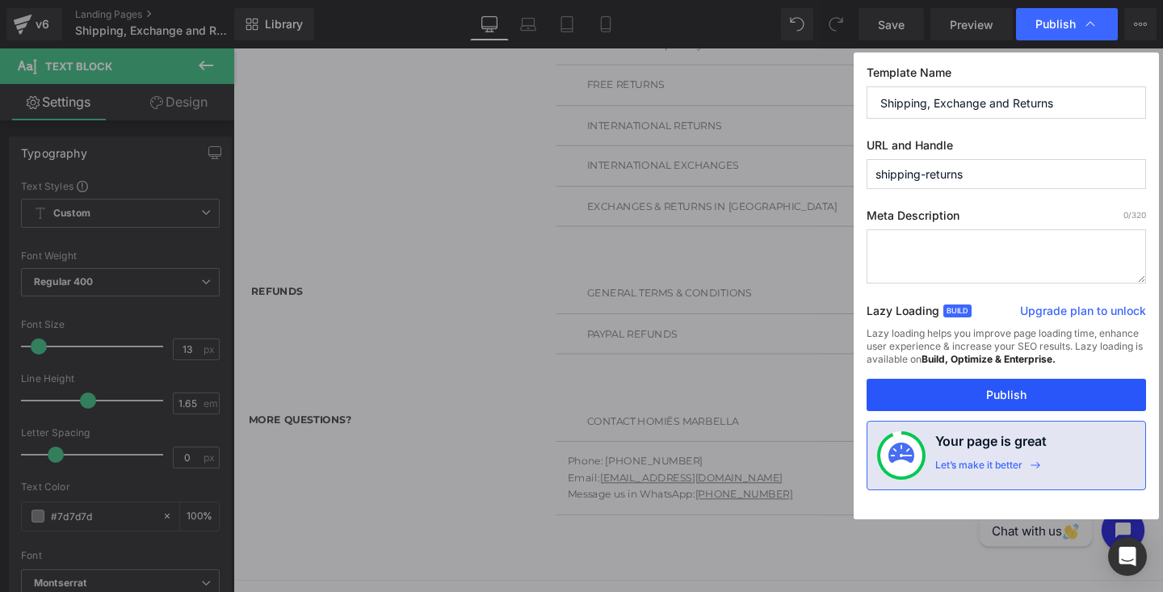
click at [940, 393] on button "Publish" at bounding box center [1007, 395] width 280 height 32
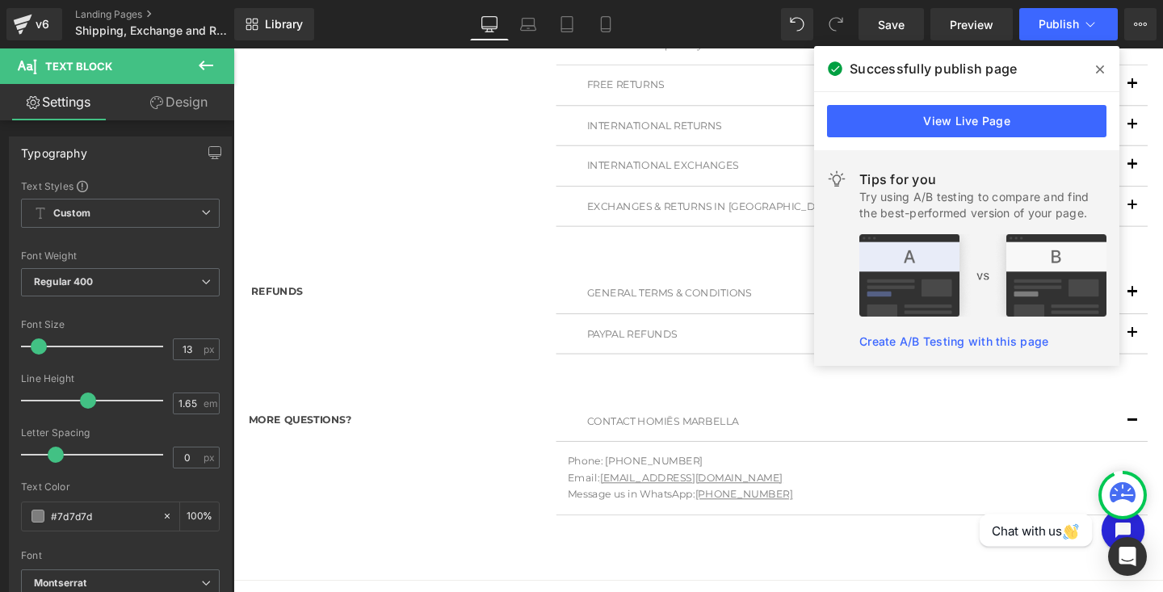
click at [1099, 66] on icon at bounding box center [1100, 69] width 8 height 13
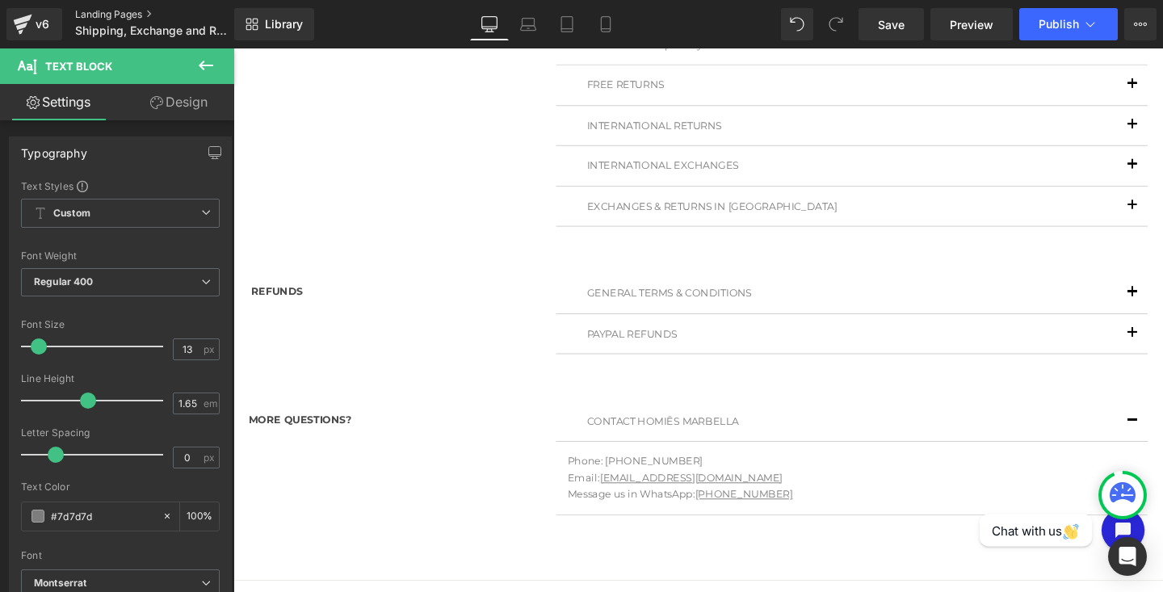
click at [116, 11] on link "Landing Pages" at bounding box center [168, 14] width 186 height 13
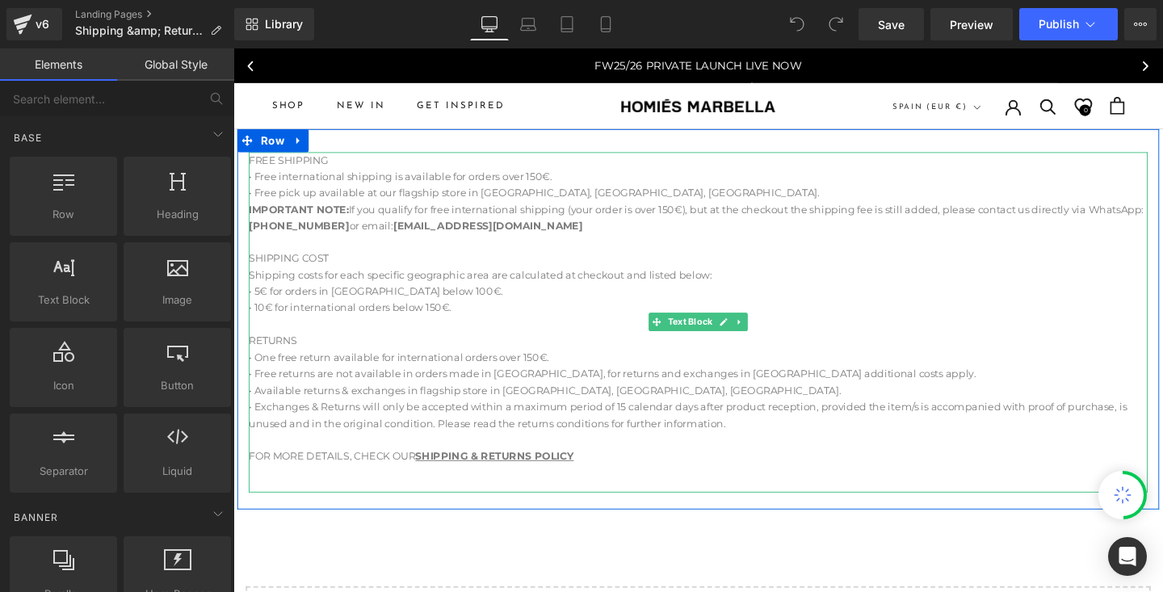
click at [321, 181] on div "• Free international shipping is available for orders over 150€." at bounding box center [722, 183] width 945 height 17
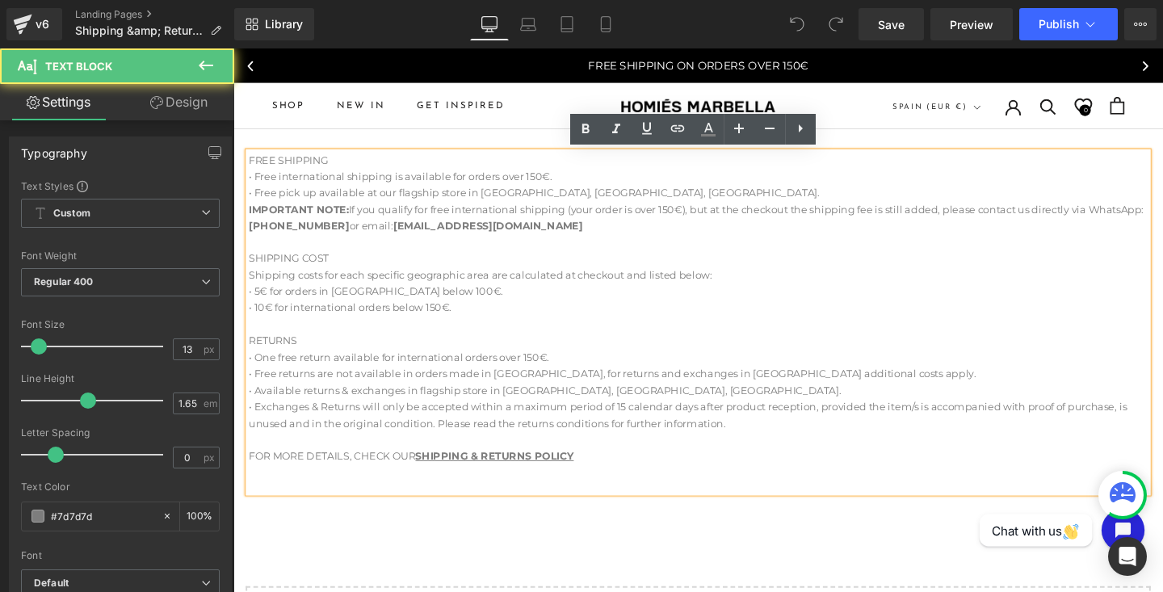
click at [281, 183] on div "• Free international shipping is available for orders over 150€." at bounding box center [722, 183] width 945 height 17
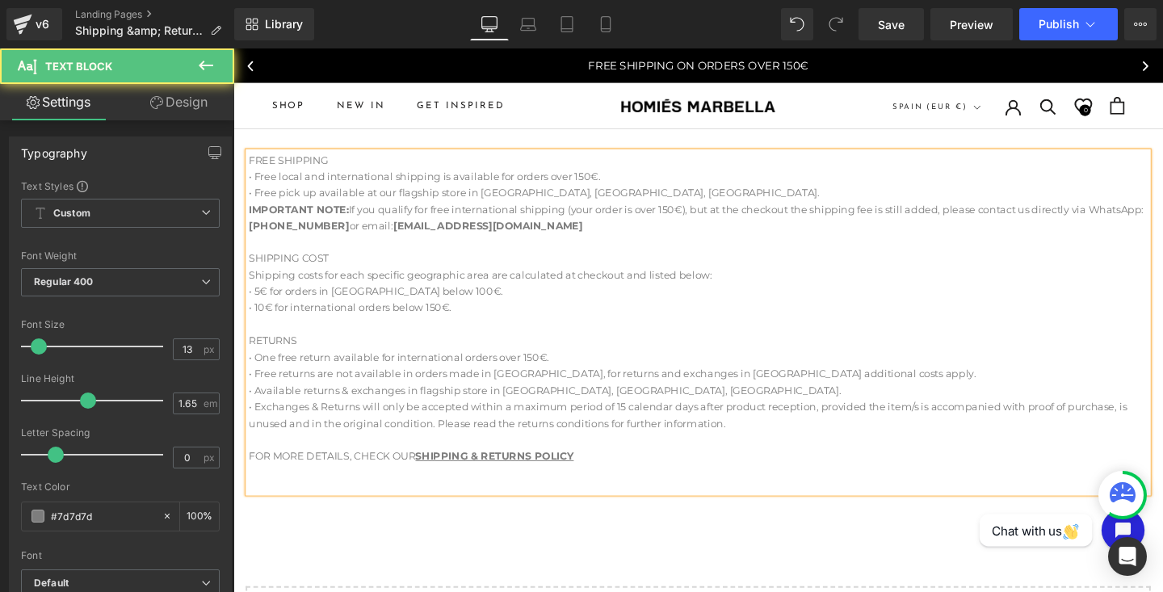
click at [419, 303] on div "• 5€ for orders in Spain below 100€." at bounding box center [722, 304] width 945 height 17
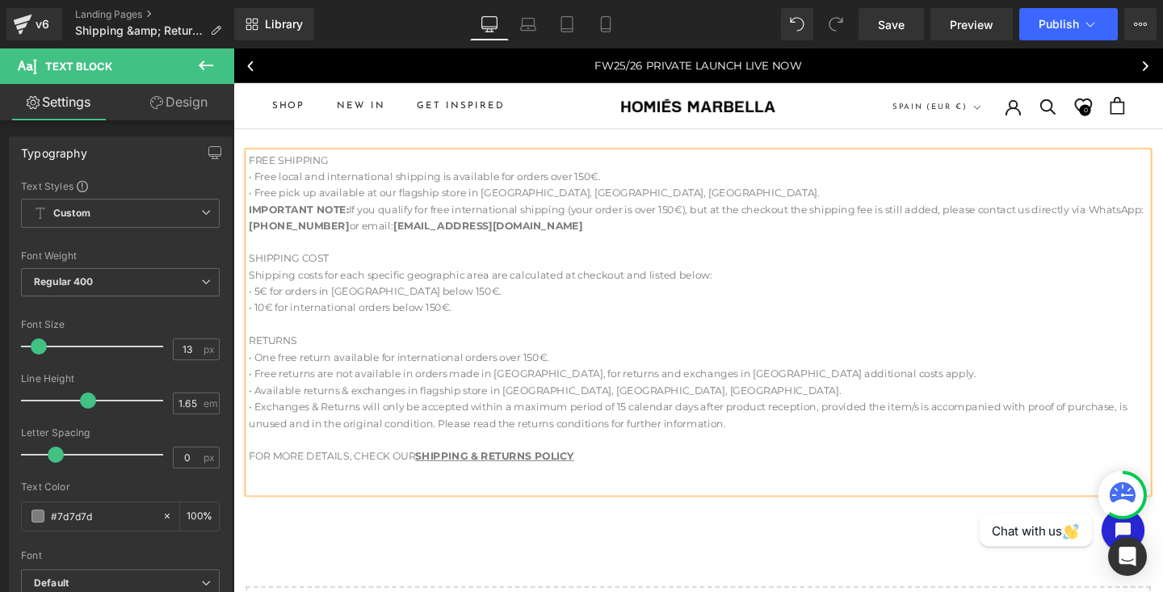
click at [267, 319] on div "• 10€ for international orders below 150€." at bounding box center [722, 321] width 945 height 17
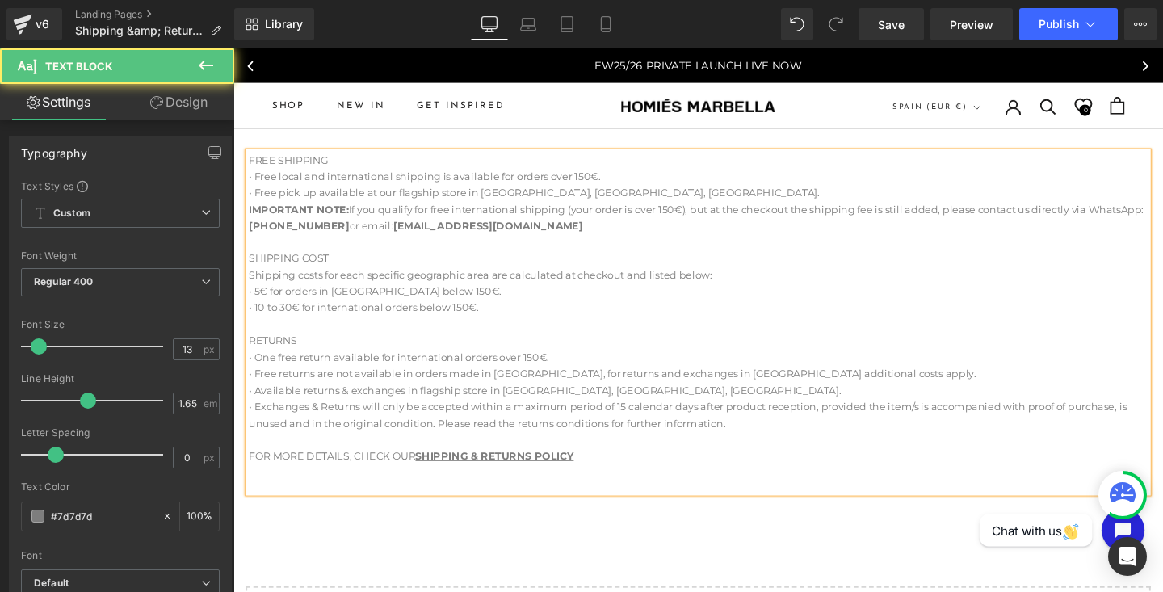
click at [420, 377] on div "• One free return available for international orders over 150€." at bounding box center [722, 373] width 945 height 17
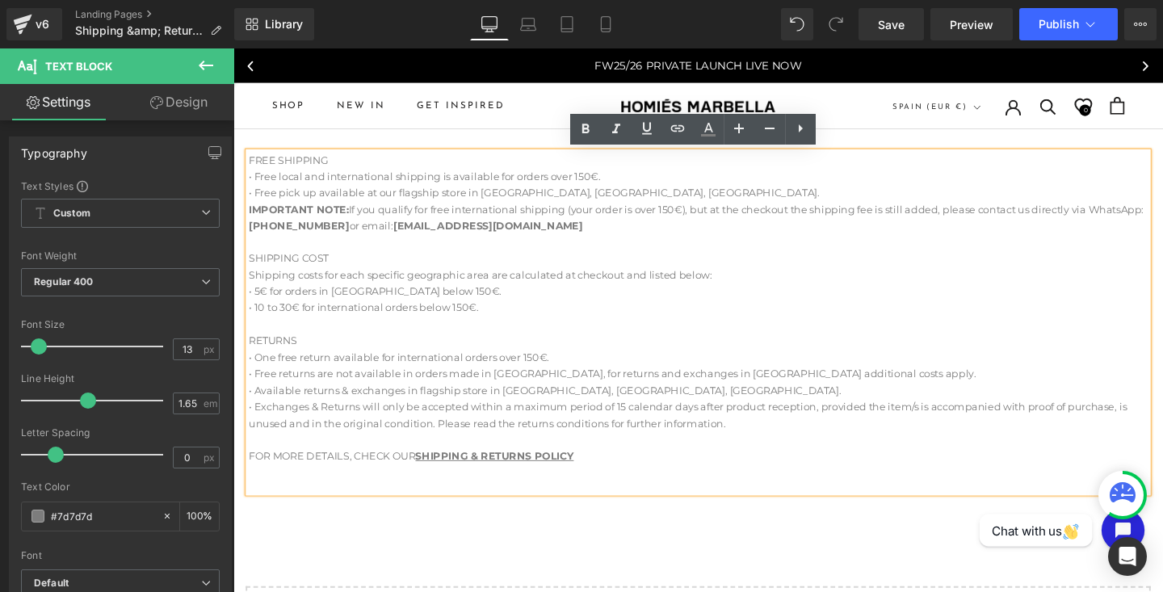
click at [420, 377] on div "• One free return available for international orders over 150€." at bounding box center [722, 373] width 945 height 17
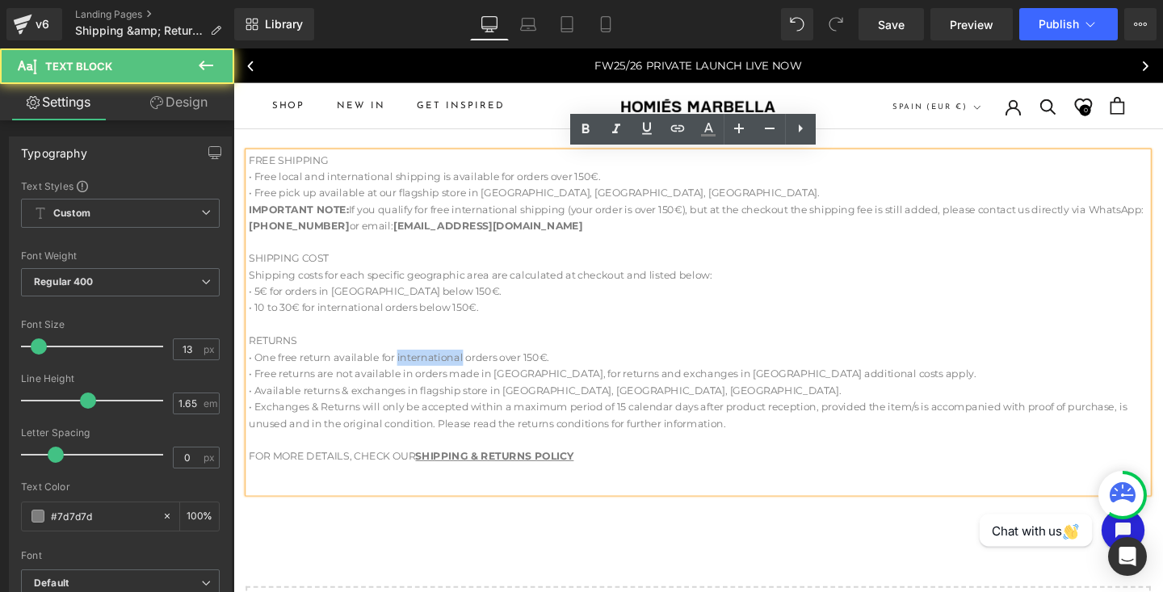
click at [420, 377] on div "• One free return available for international orders over 150€." at bounding box center [722, 373] width 945 height 17
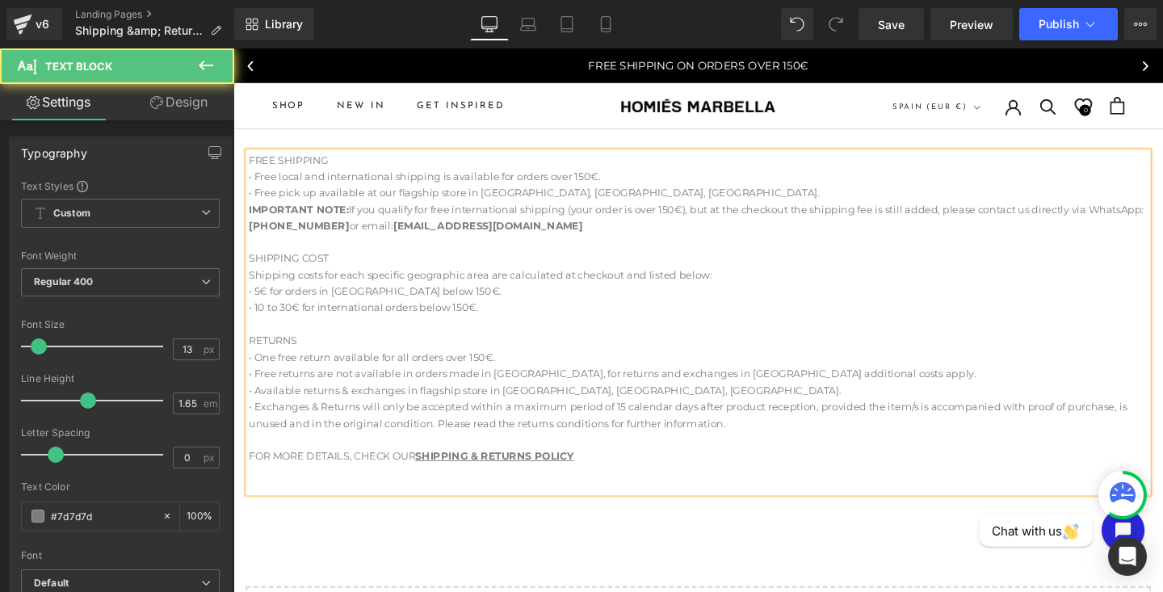
click at [553, 367] on div "• One free return available for all orders over 150€." at bounding box center [722, 373] width 945 height 17
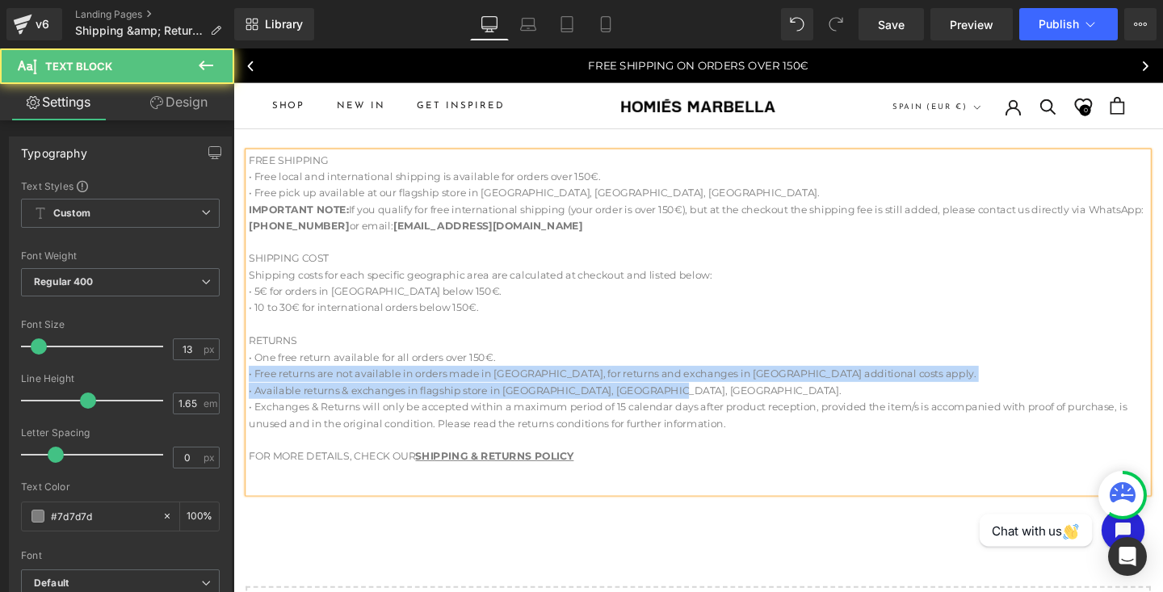
click at [882, 405] on div "• Available returns & exchanges in flagship store in Puerto Banús, Marbella, Sp…" at bounding box center [722, 408] width 945 height 17
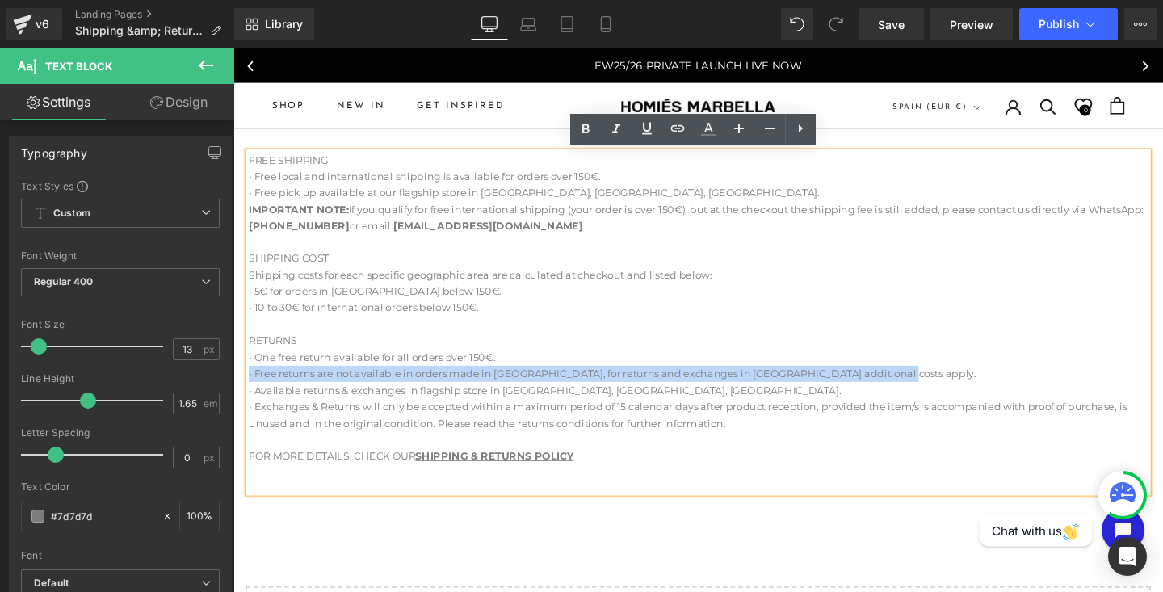
click at [869, 392] on div "• Free returns are not available in orders made in Spain, f or returns and exch…" at bounding box center [722, 390] width 945 height 17
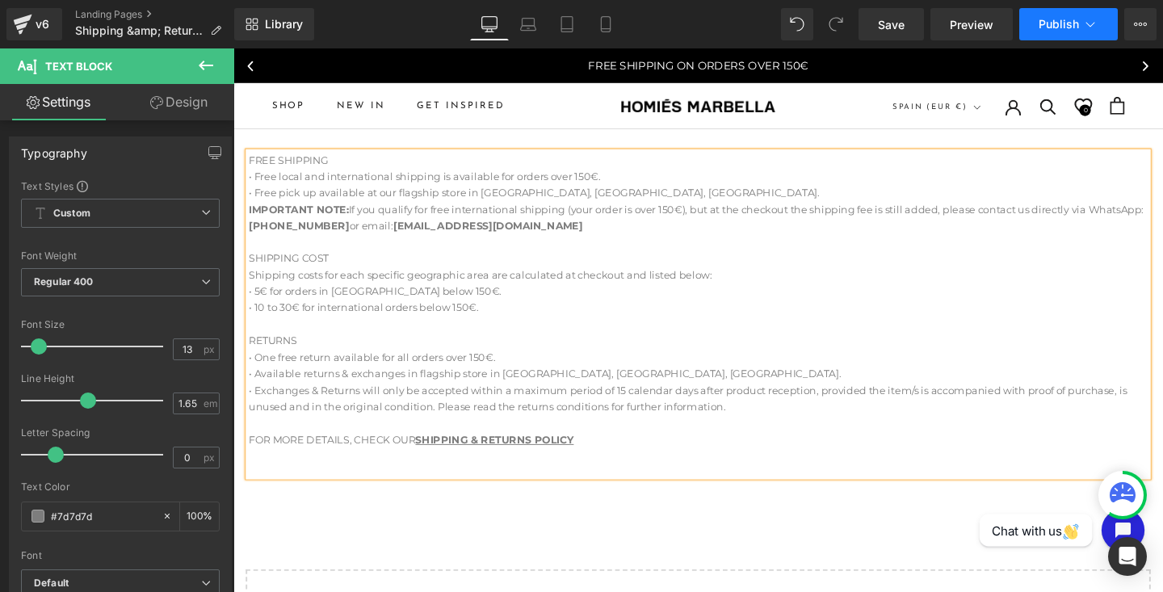
click at [1042, 20] on span "Publish" at bounding box center [1059, 24] width 40 height 13
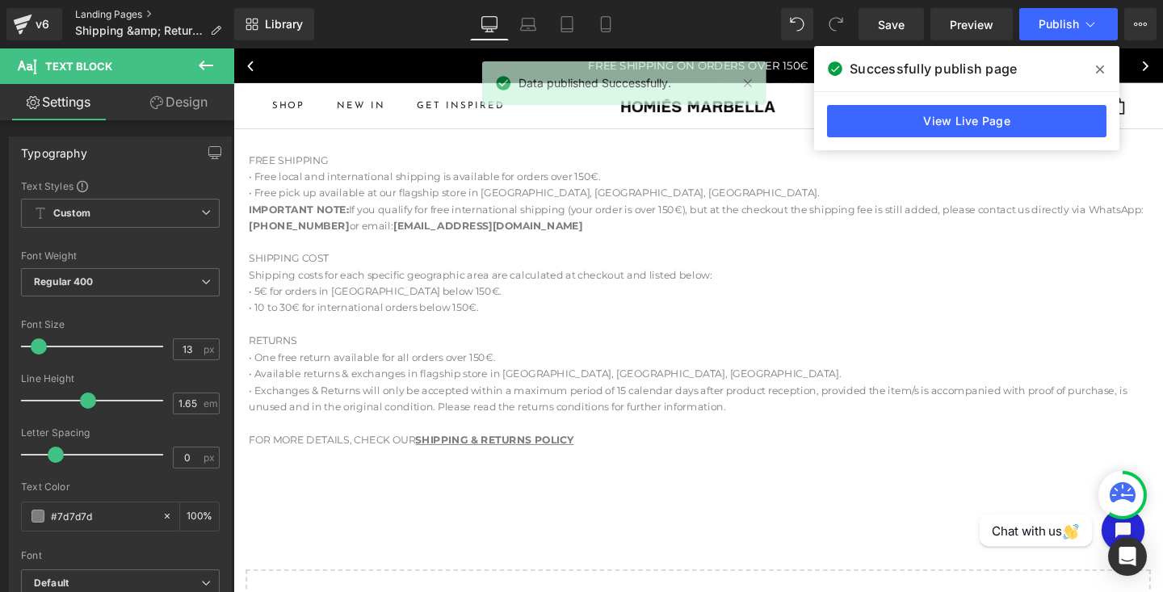
click at [97, 11] on link "Landing Pages" at bounding box center [154, 14] width 159 height 13
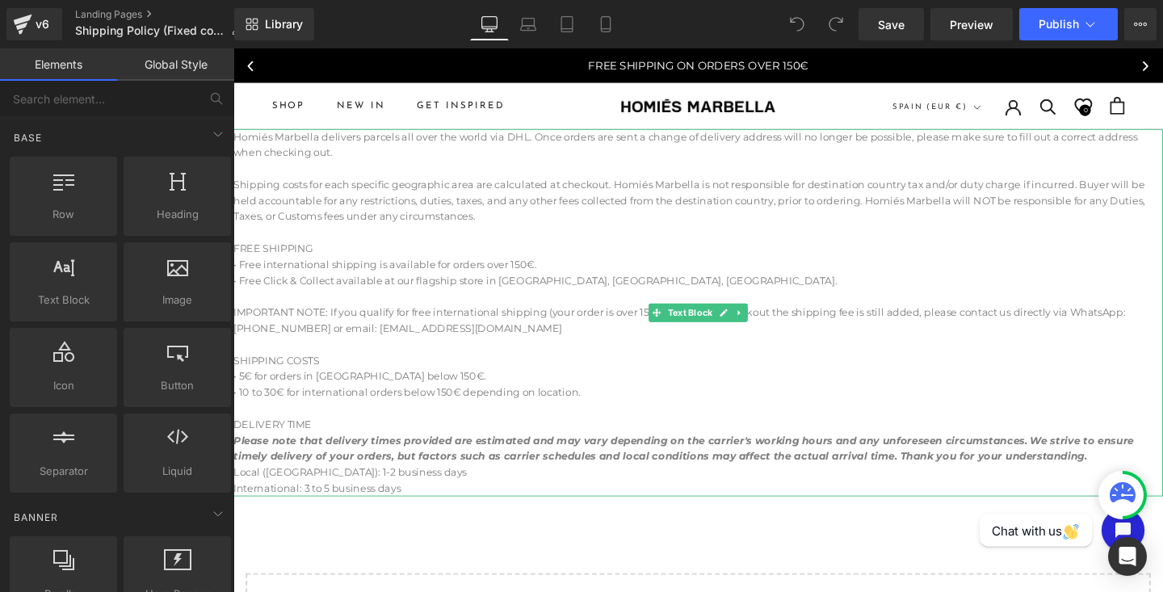
click at [264, 273] on h3 "• Free international shipping is available for orders over 150€." at bounding box center [723, 275] width 978 height 17
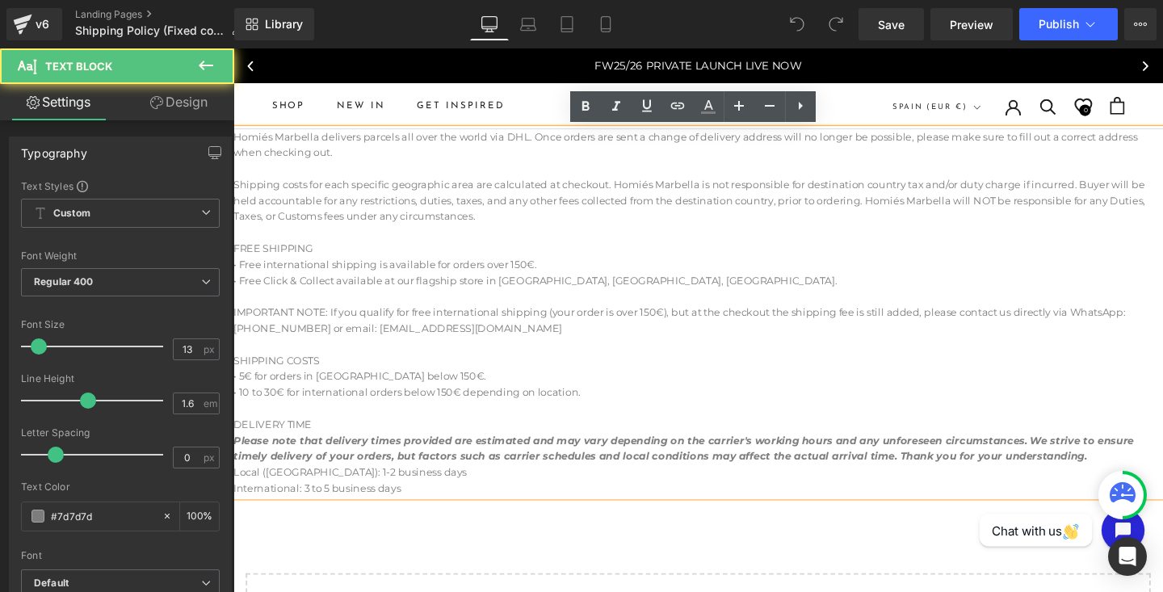
click at [263, 274] on h3 "• Free international shipping is available for orders over 150€." at bounding box center [723, 275] width 978 height 17
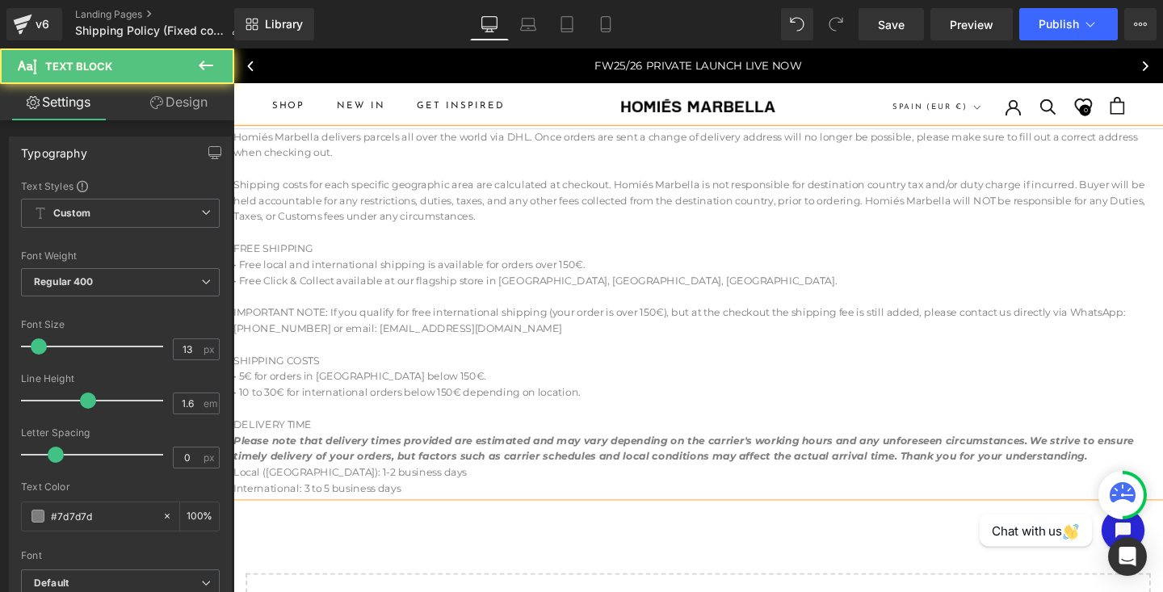
click at [314, 490] on div "Local ([GEOGRAPHIC_DATA]): 1-2 business days" at bounding box center [723, 494] width 978 height 17
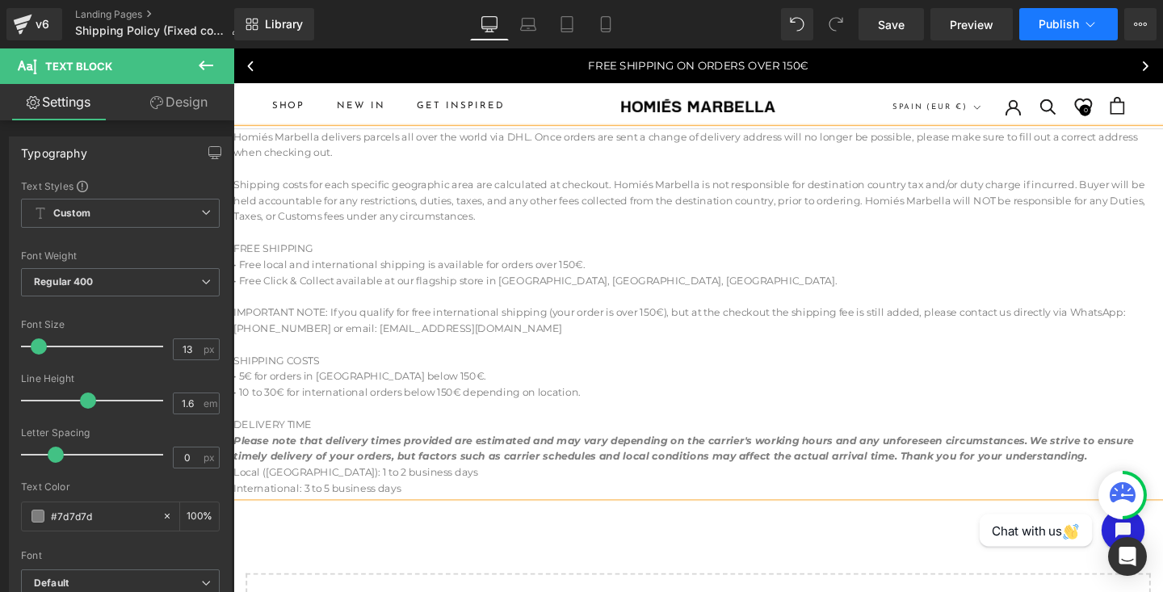
click at [1068, 19] on span "Publish" at bounding box center [1059, 24] width 40 height 13
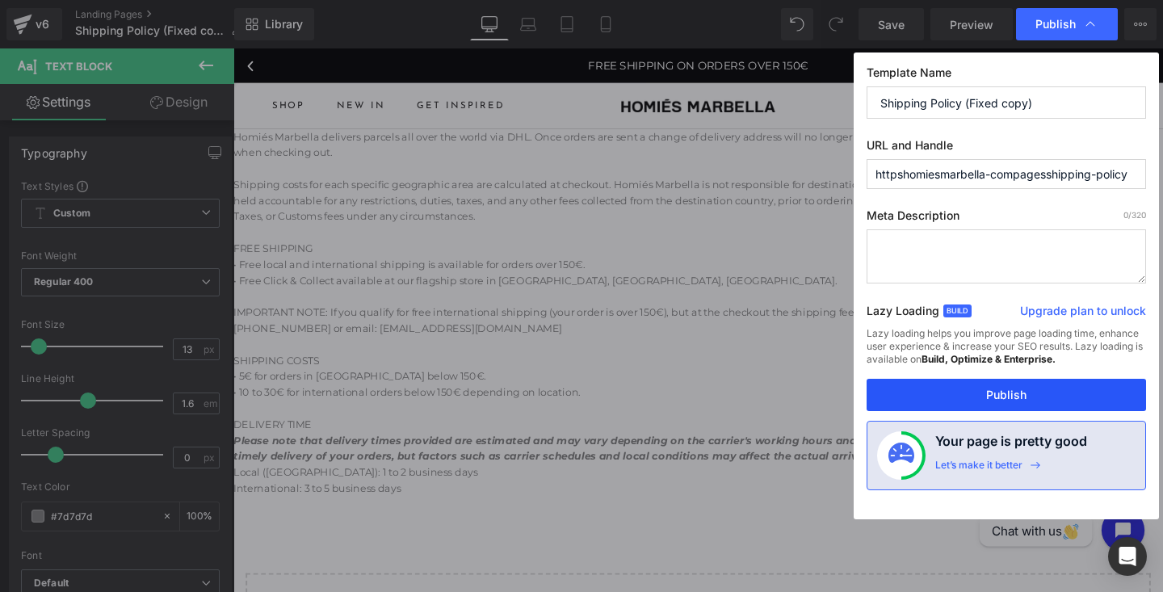
click at [982, 403] on button "Publish" at bounding box center [1007, 395] width 280 height 32
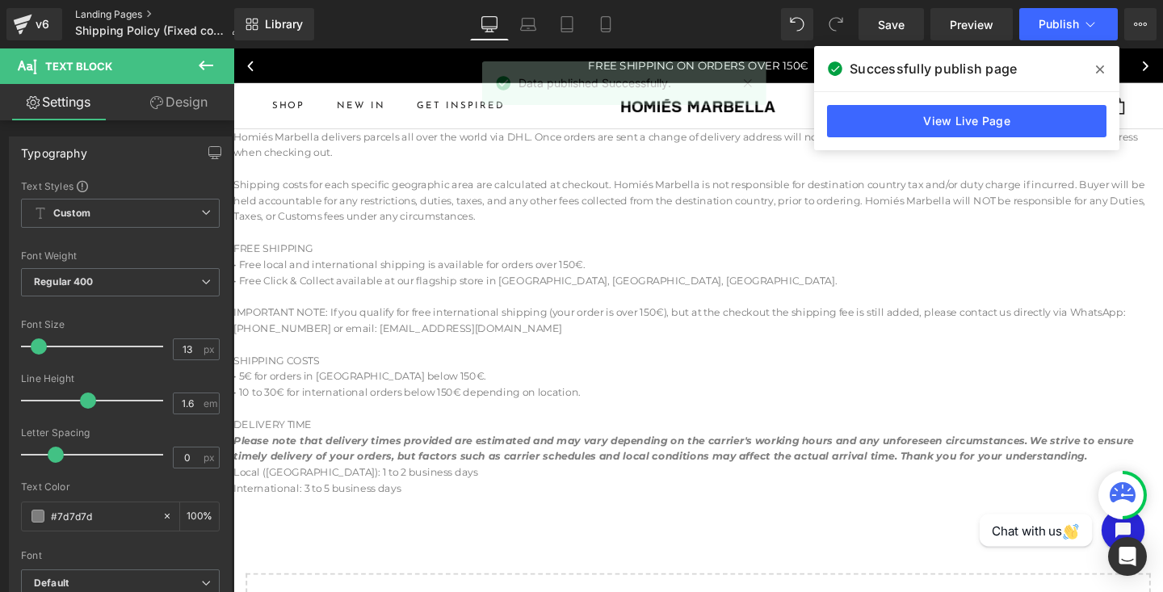
click at [95, 12] on link "Landing Pages" at bounding box center [165, 14] width 180 height 13
